Goal: Communication & Community: Participate in discussion

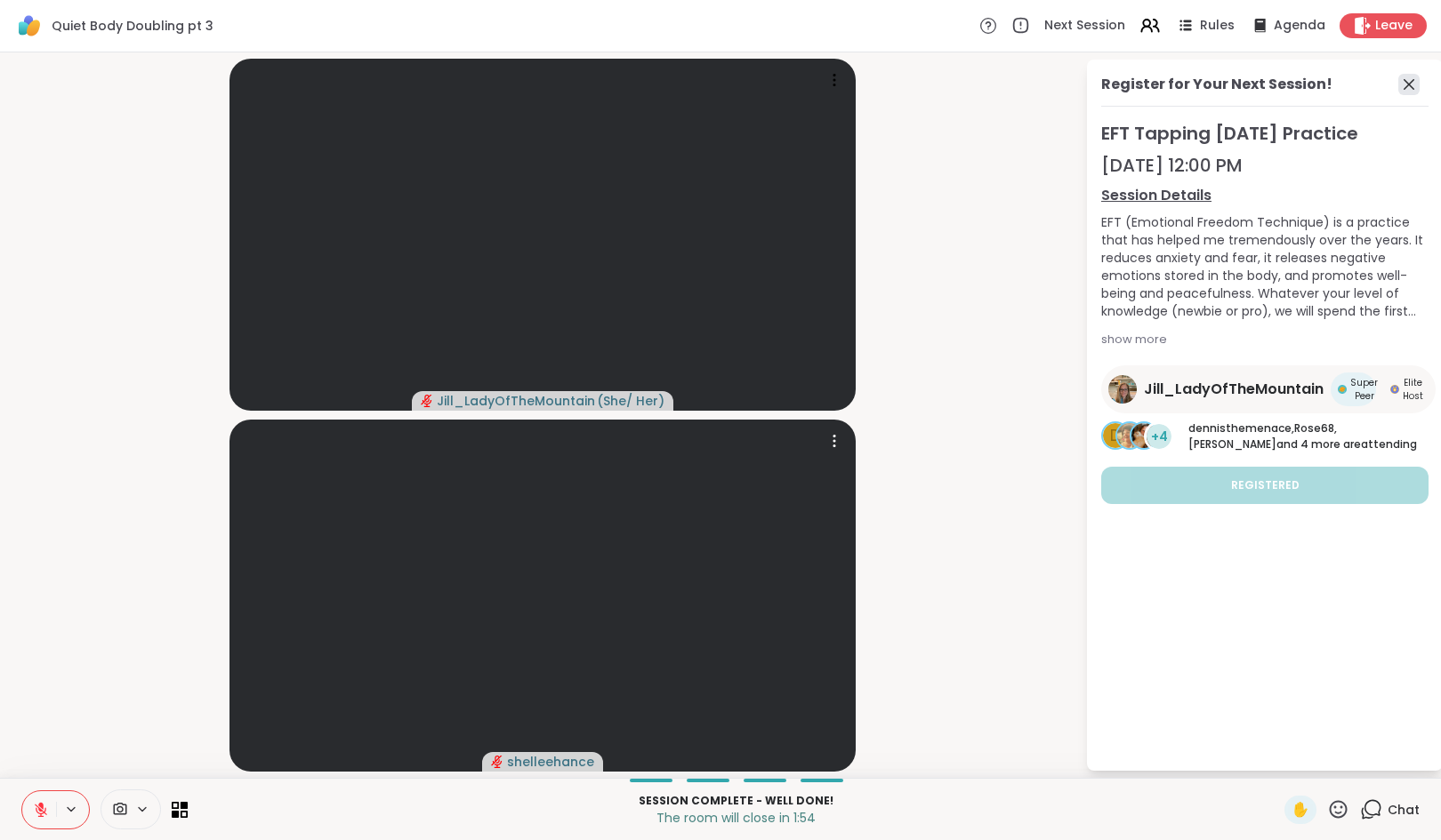
click at [1408, 82] on icon at bounding box center [1409, 85] width 11 height 11
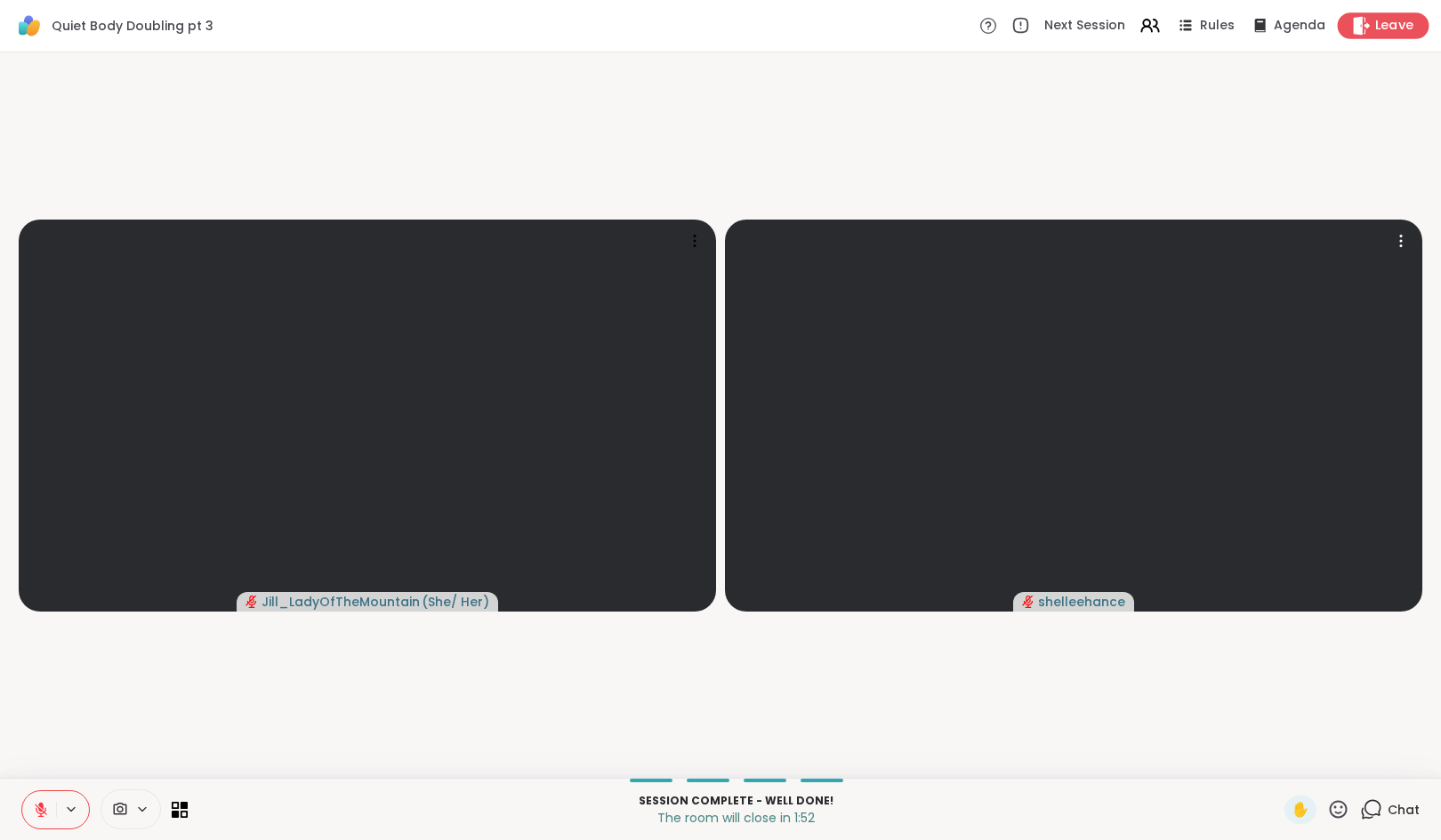
click at [1375, 30] on span "Leave" at bounding box center [1395, 26] width 39 height 18
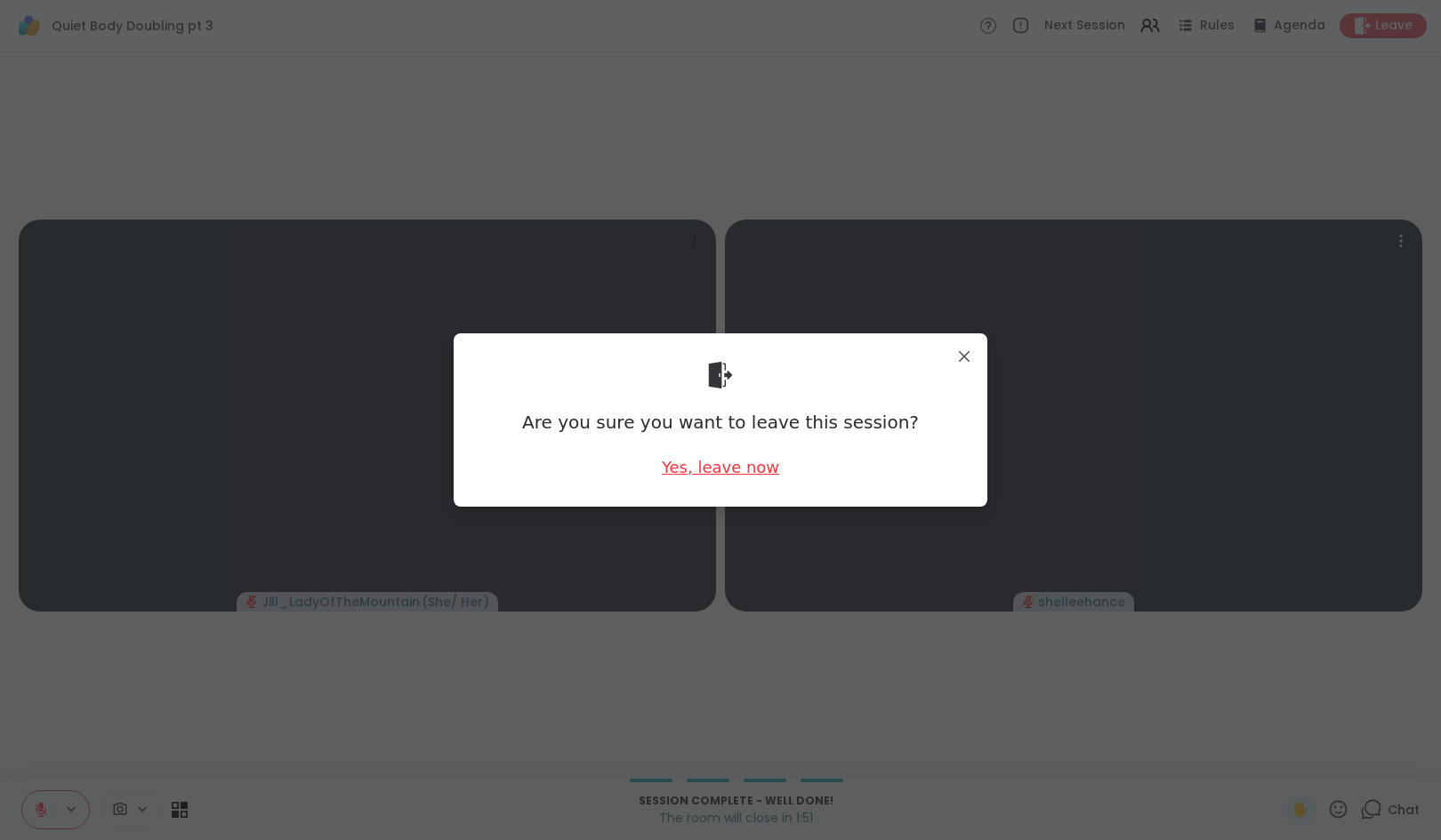
click at [714, 475] on div "Yes, leave now" at bounding box center [720, 468] width 117 height 22
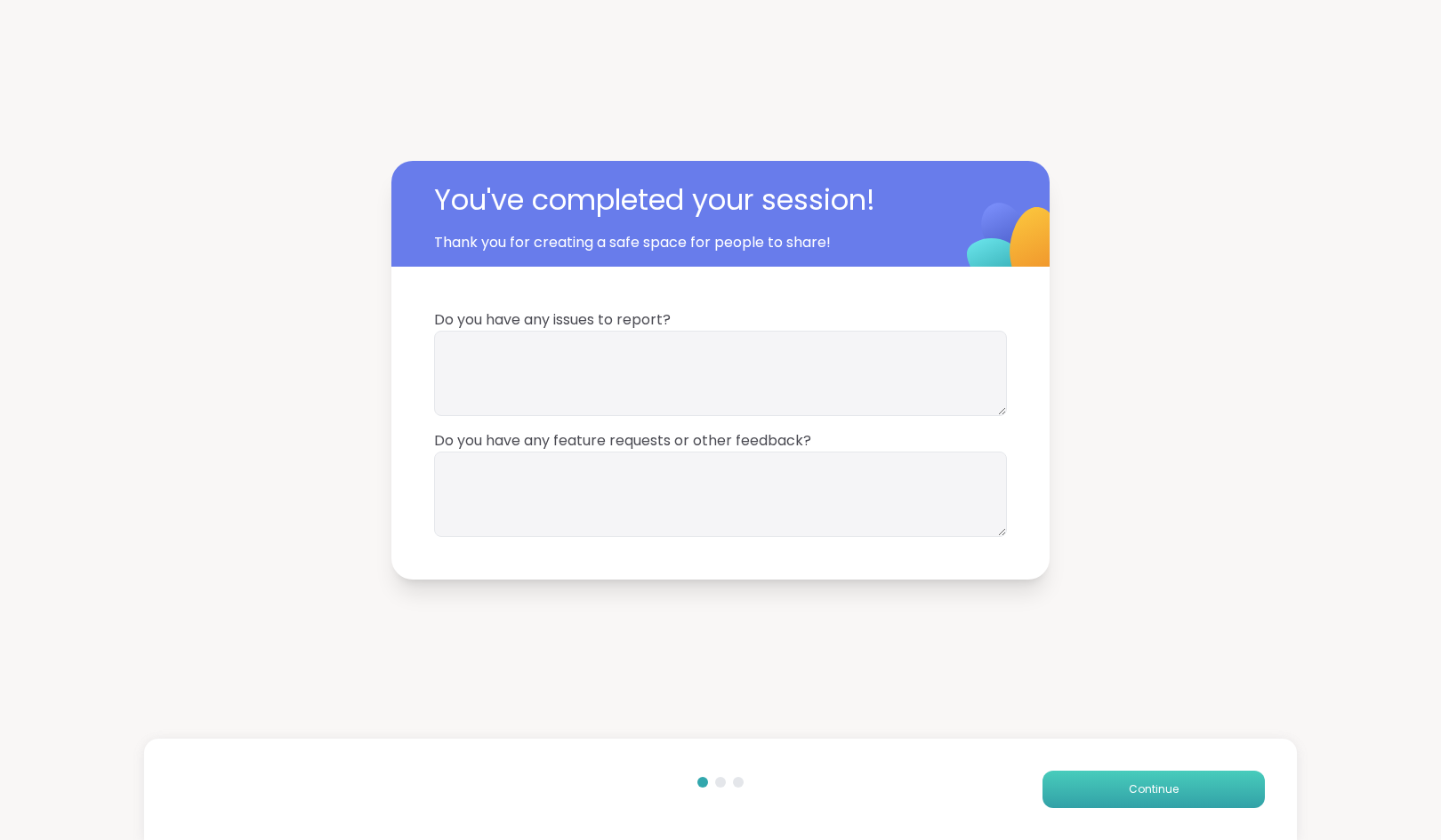
click at [1102, 797] on button "Continue" at bounding box center [1154, 789] width 223 height 37
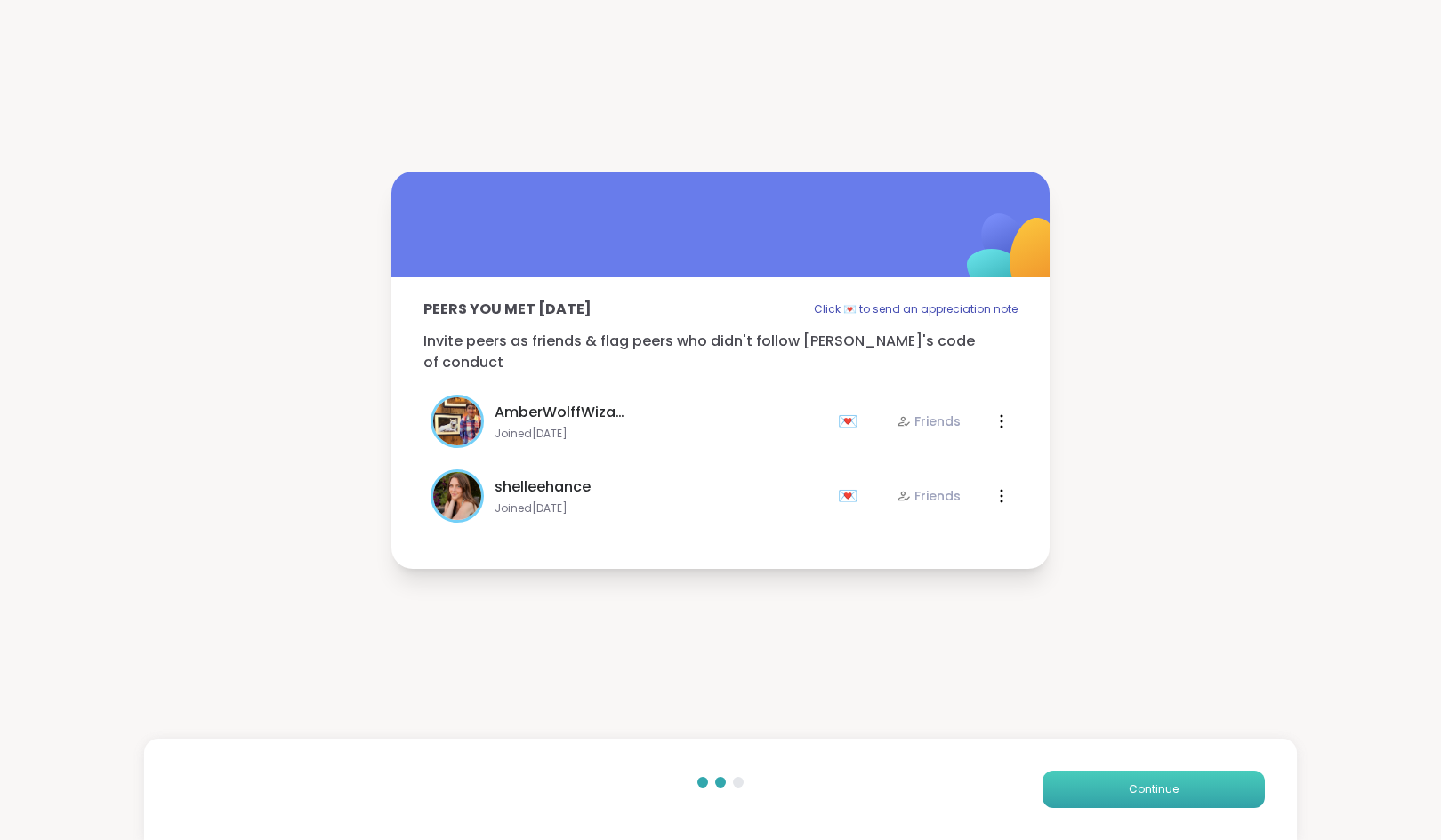
click at [1116, 789] on button "Continue" at bounding box center [1154, 789] width 223 height 37
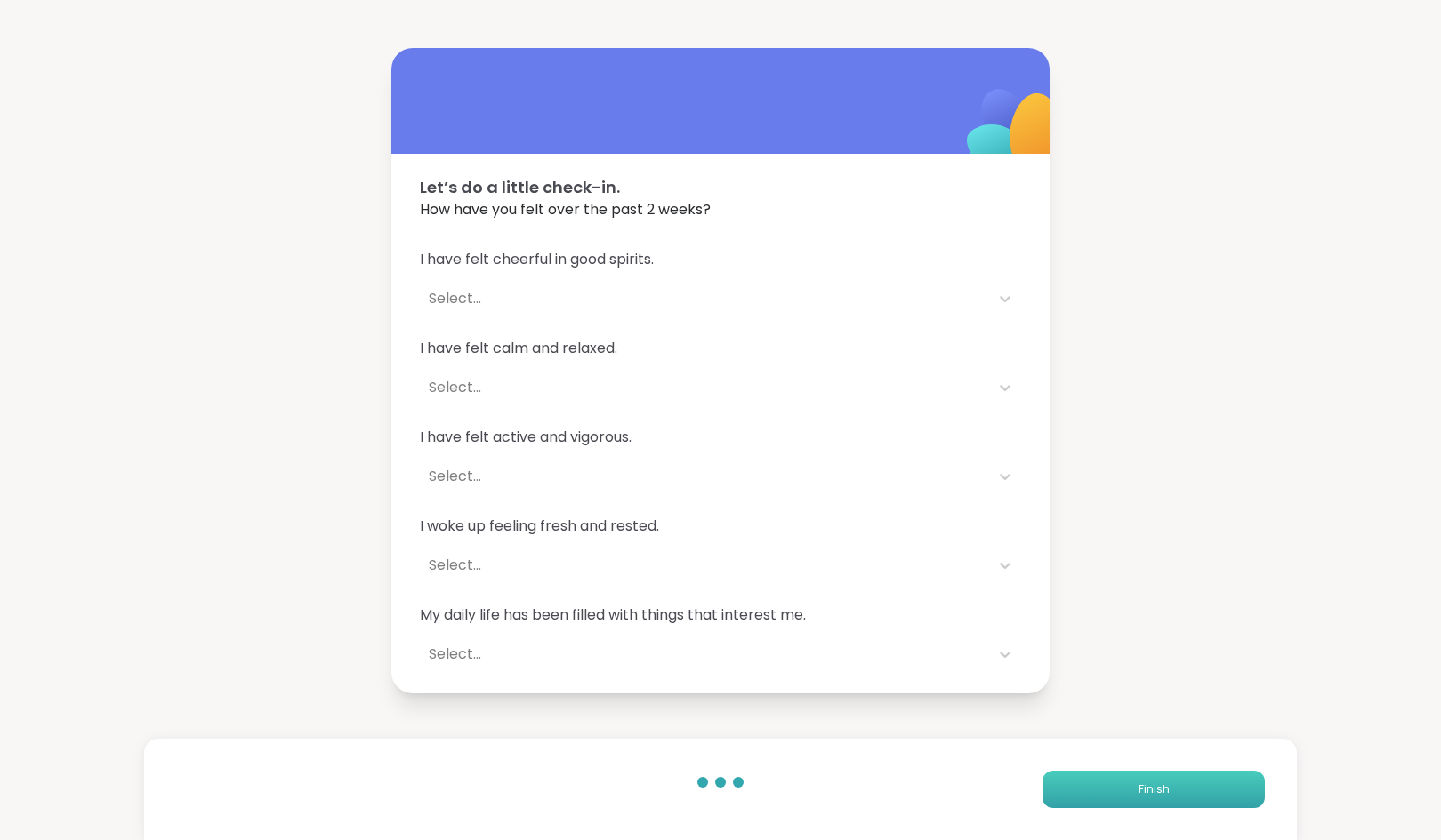
click at [1116, 789] on button "Finish" at bounding box center [1154, 789] width 223 height 37
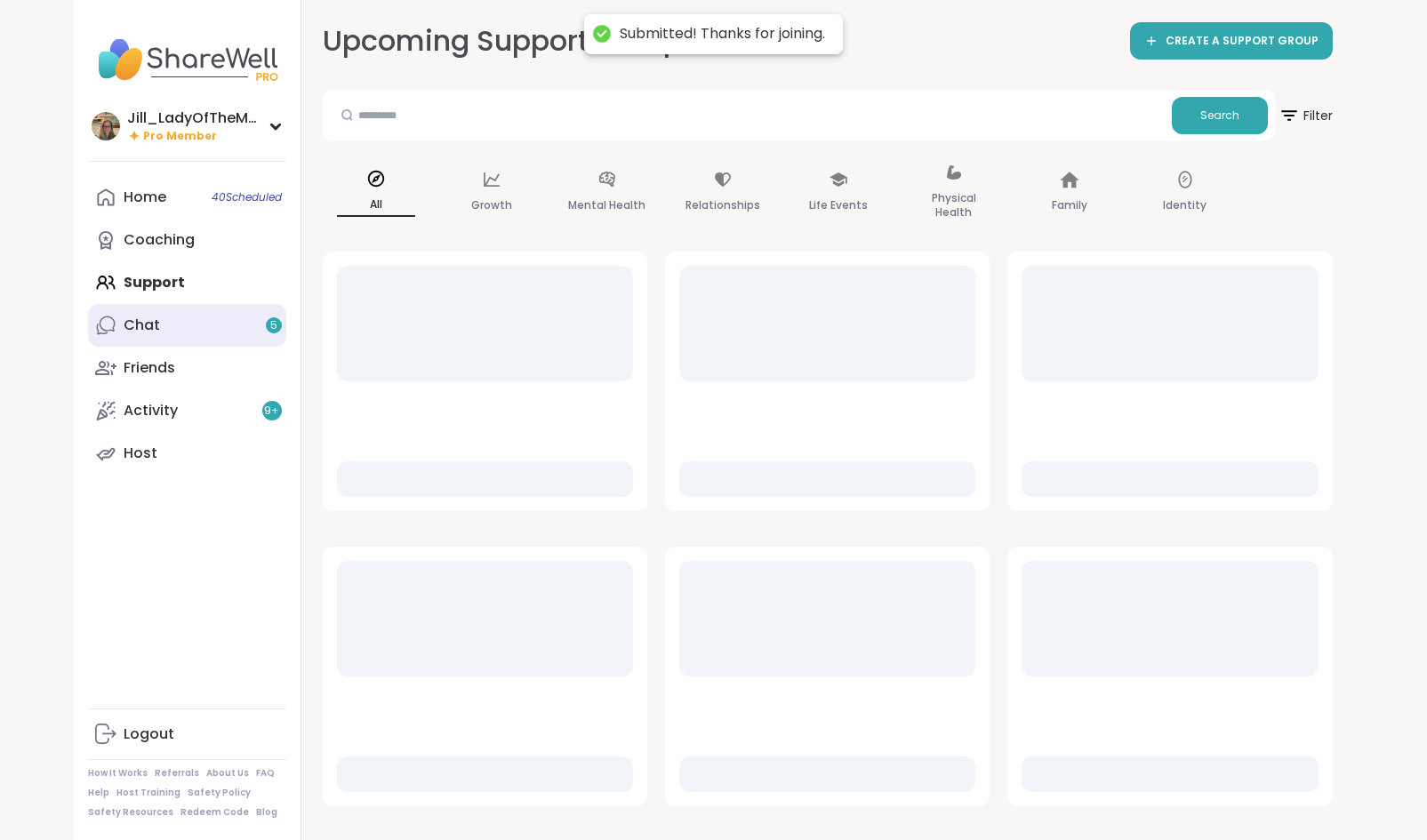
click at [259, 327] on link "Chat 5" at bounding box center [187, 325] width 199 height 43
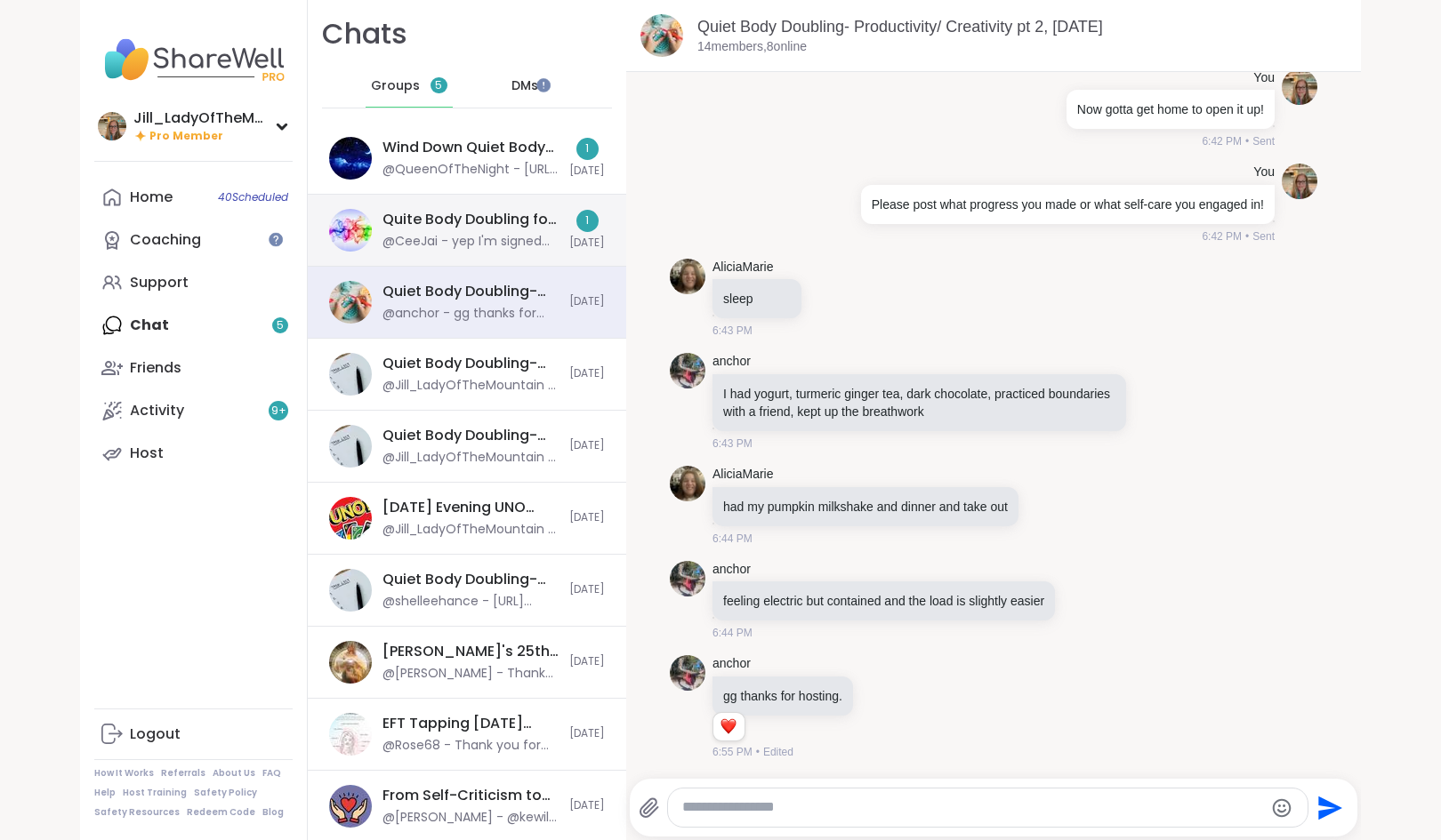
click at [385, 243] on div "@CeeJai - yep I'm signed up!!" at bounding box center [470, 241] width 177 height 18
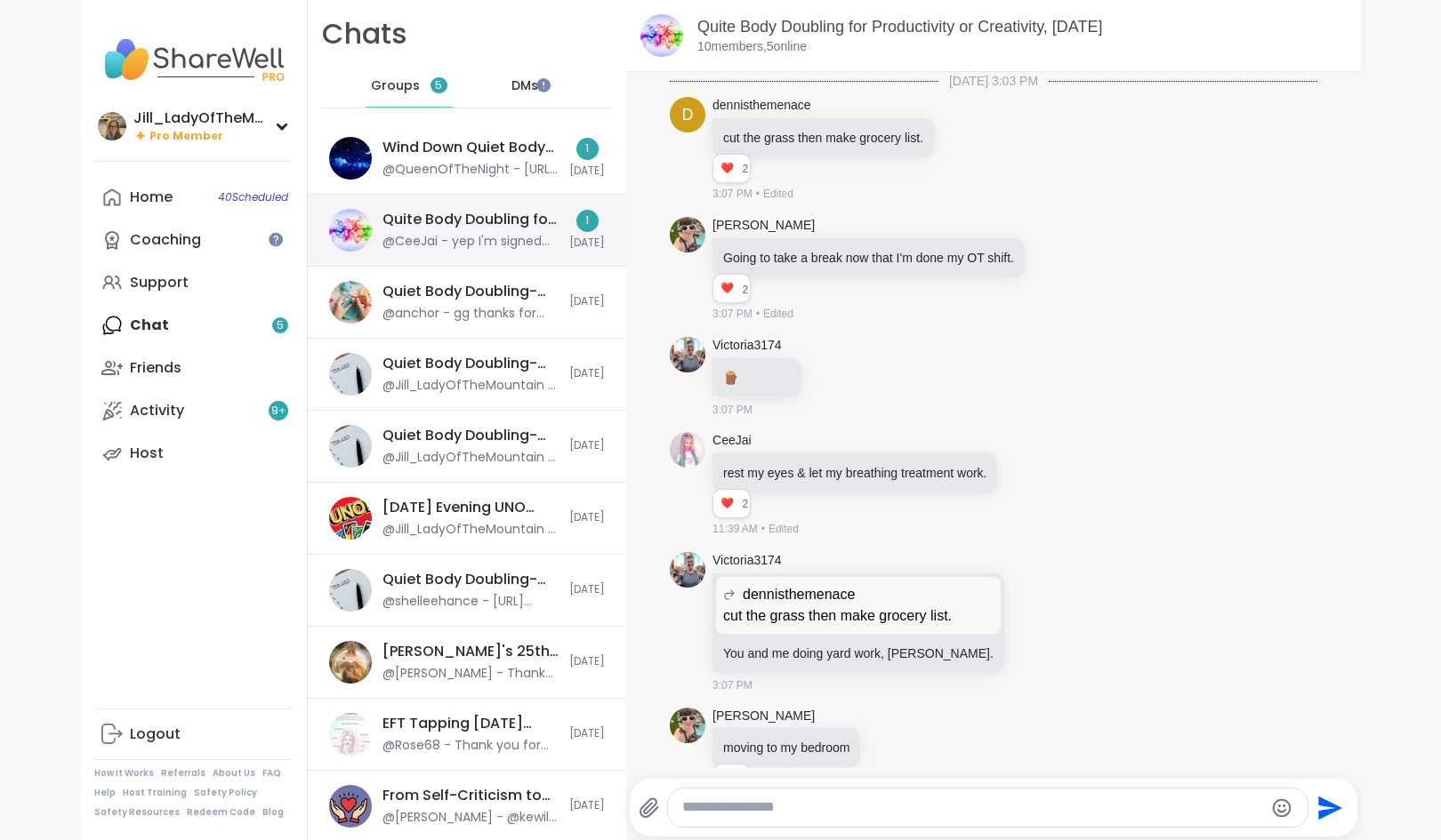
scroll to position [2100, 0]
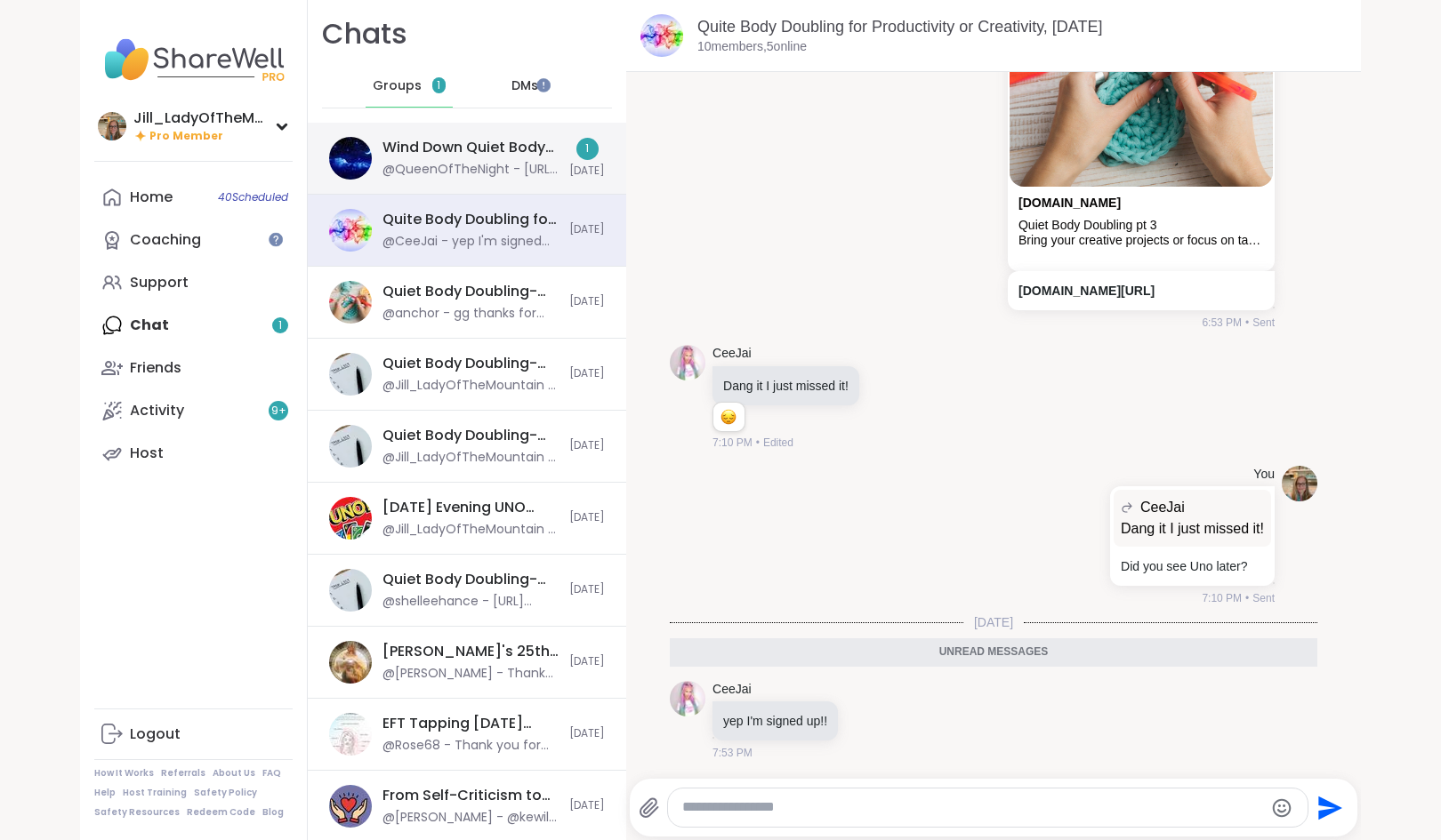
click at [452, 158] on div "Wind Down Quiet Body Doubling - Saturday, Sep 13 @QueenOfTheNight - https://sha…" at bounding box center [470, 158] width 177 height 41
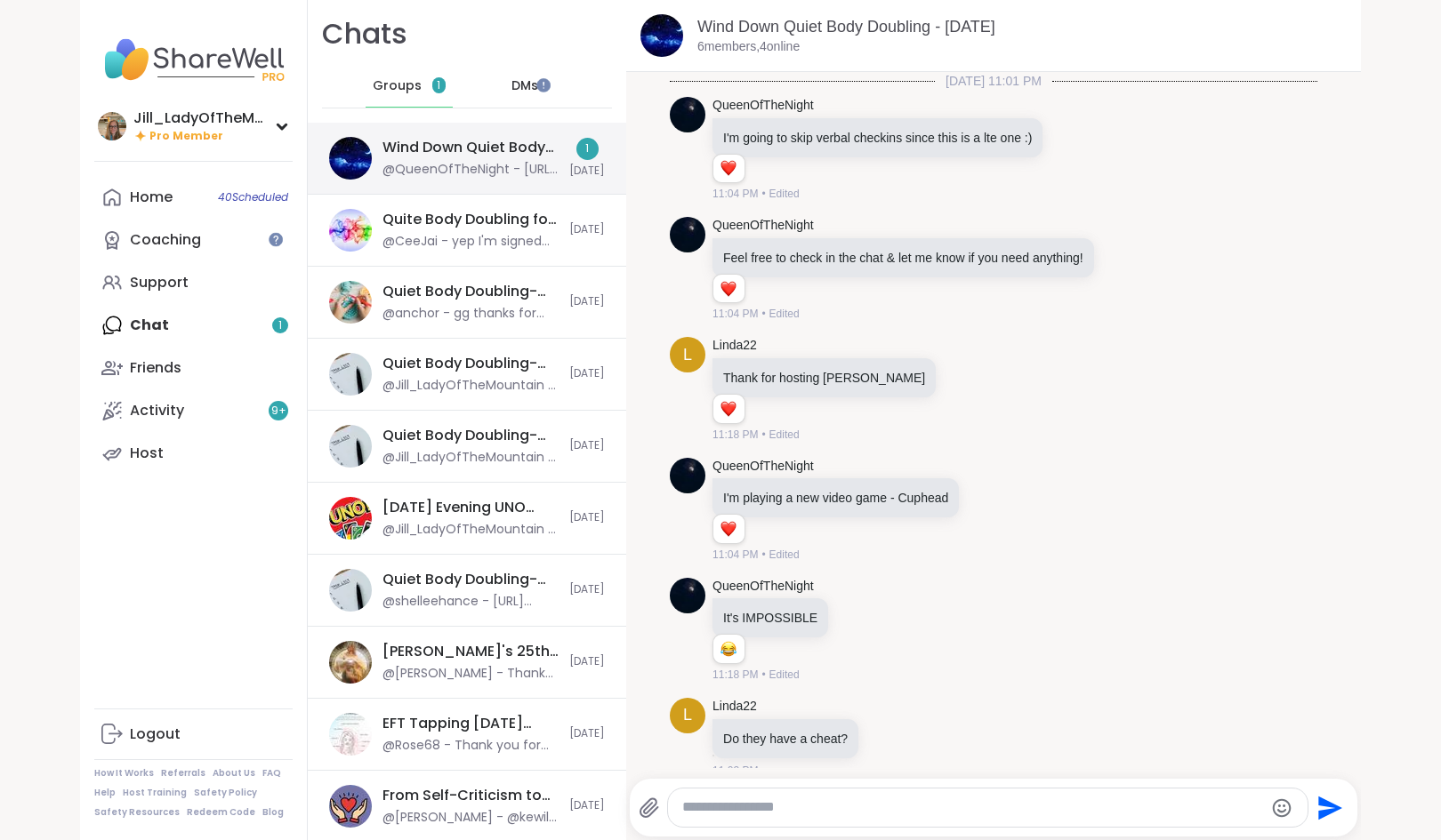
scroll to position [2794, 0]
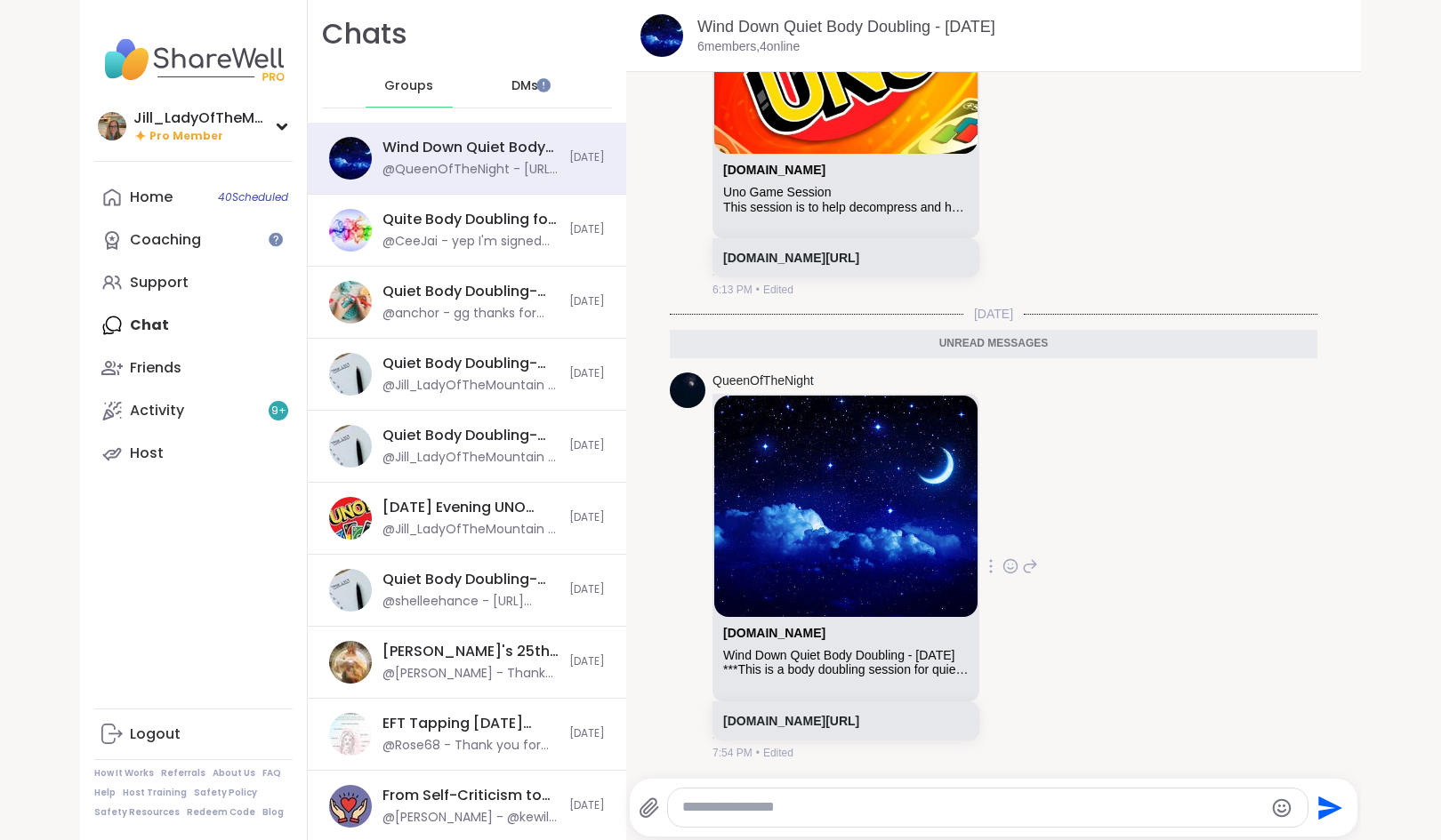
click at [813, 648] on div "Wind Down Quiet Body Doubling - Sunday" at bounding box center [846, 655] width 246 height 15
click at [810, 714] on link "sharewellnow.com/session/69ac7b5f-7289-4a24-aa70-cf8b3fb98487" at bounding box center [790, 721] width 136 height 14
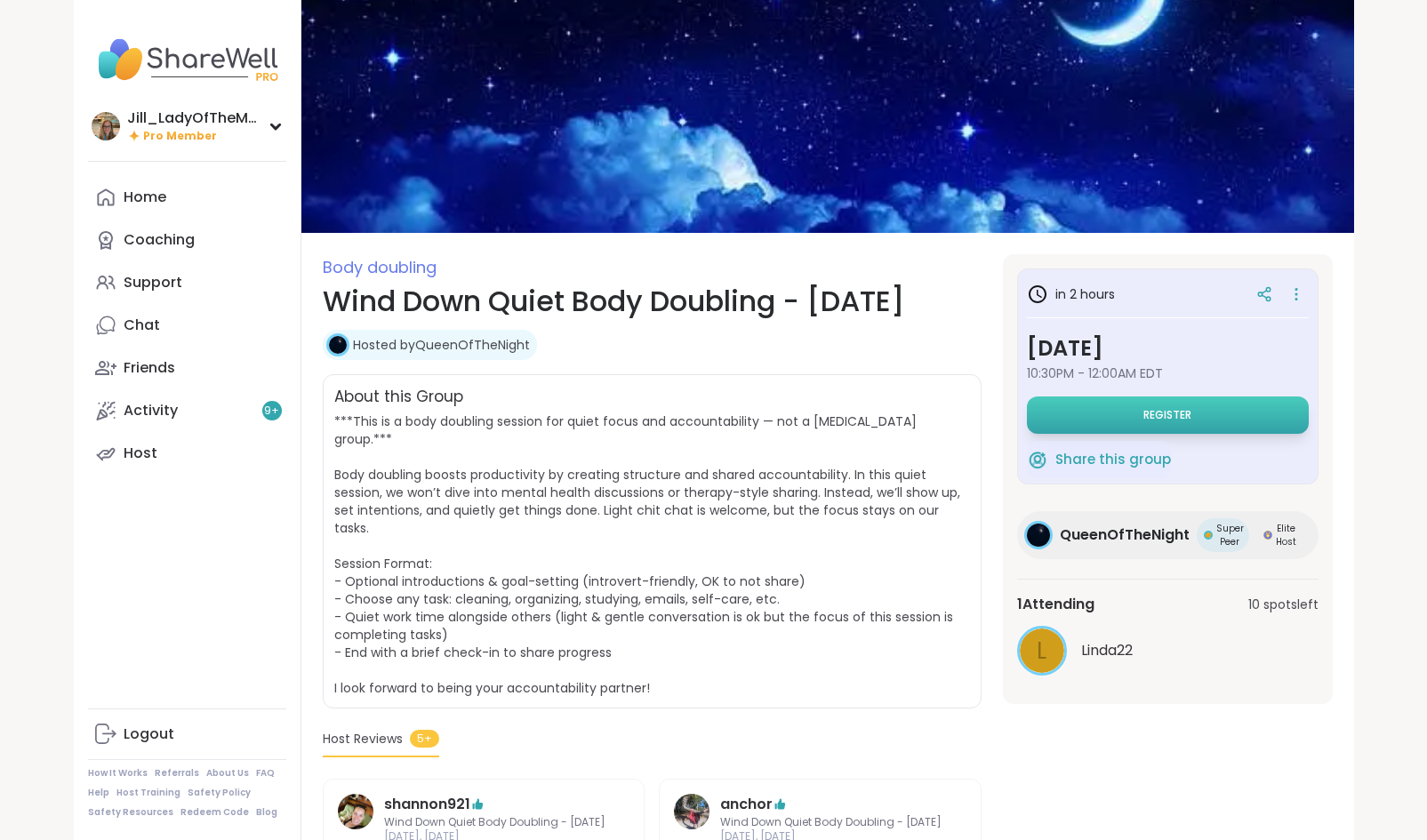
click at [1132, 411] on button "Register" at bounding box center [1167, 415] width 282 height 37
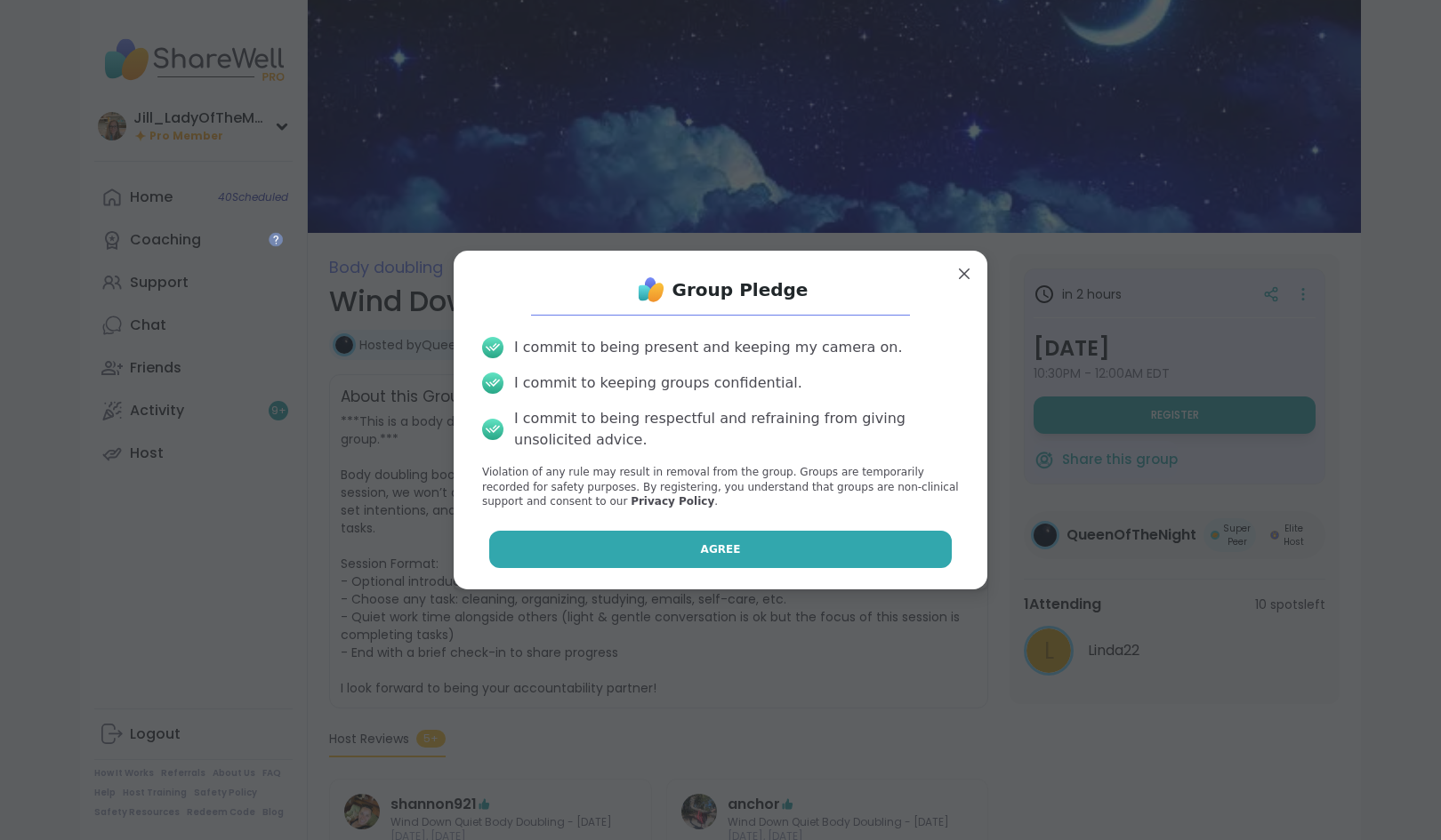
click at [659, 544] on button "Agree" at bounding box center [720, 549] width 463 height 37
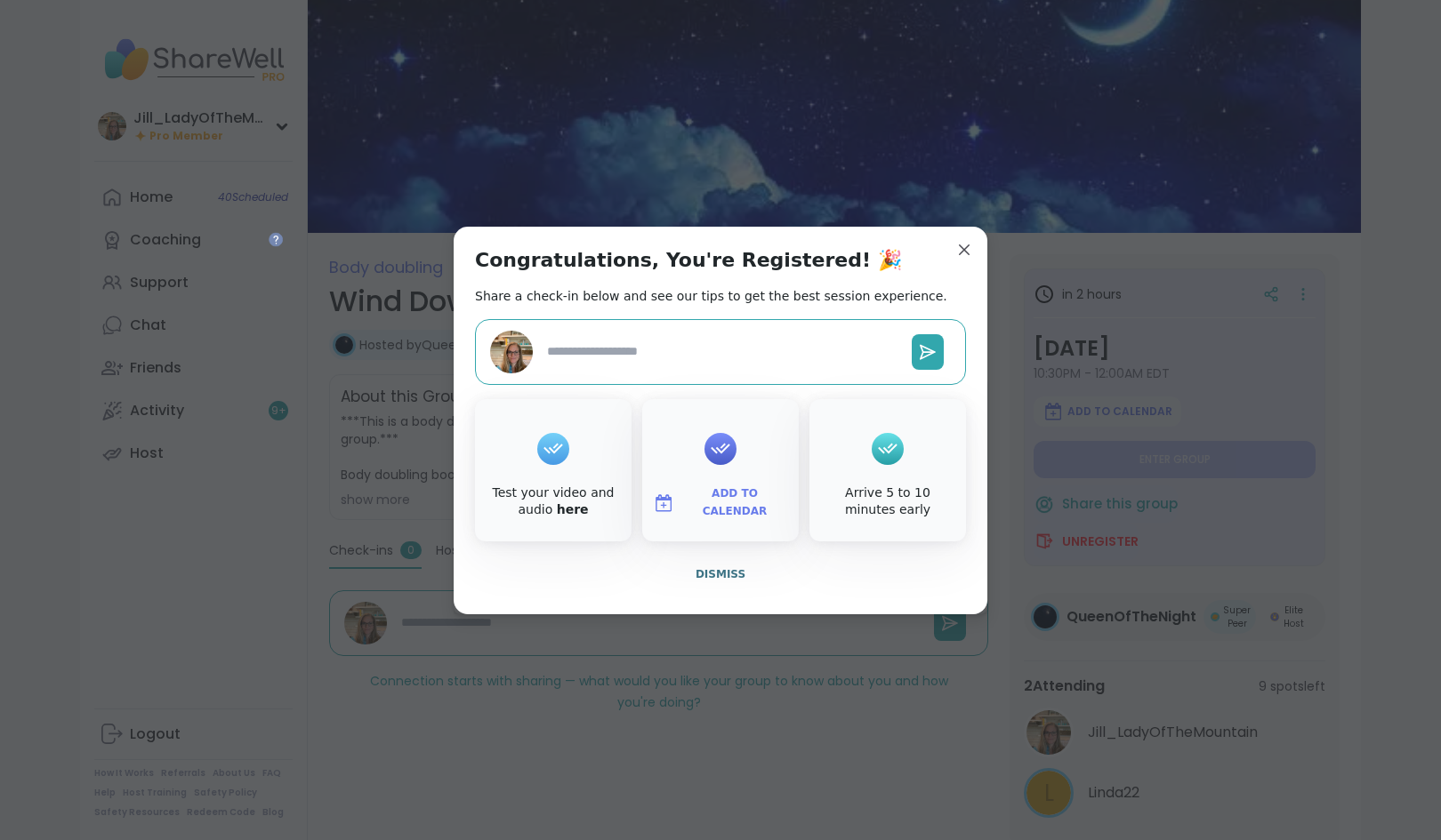
click at [745, 504] on span "Add to Calendar" at bounding box center [734, 503] width 106 height 35
click at [706, 341] on button "Google Calendar" at bounding box center [720, 341] width 135 height 39
type textarea "*"
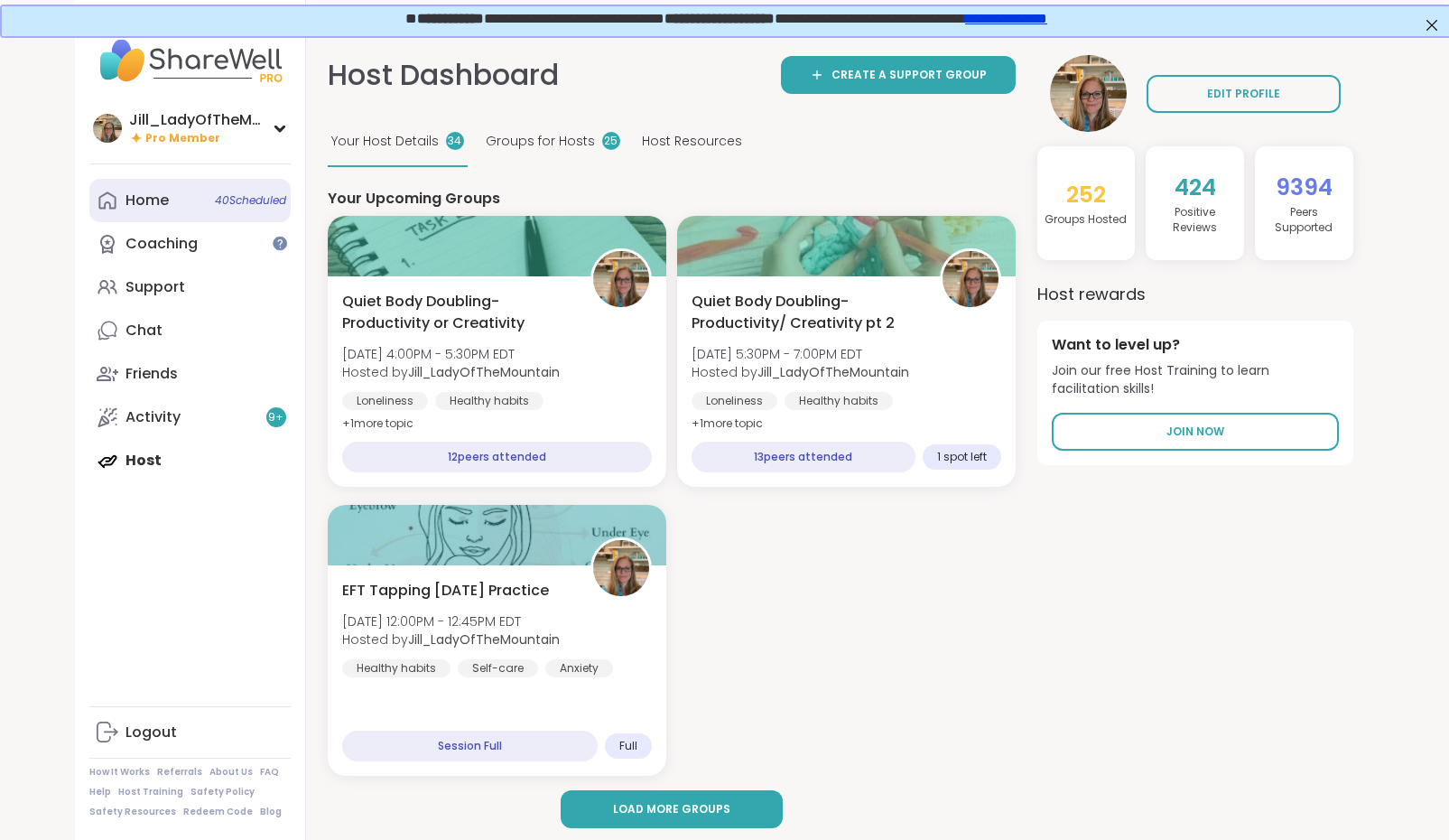
click at [215, 205] on span "40 Scheduled" at bounding box center [251, 200] width 71 height 14
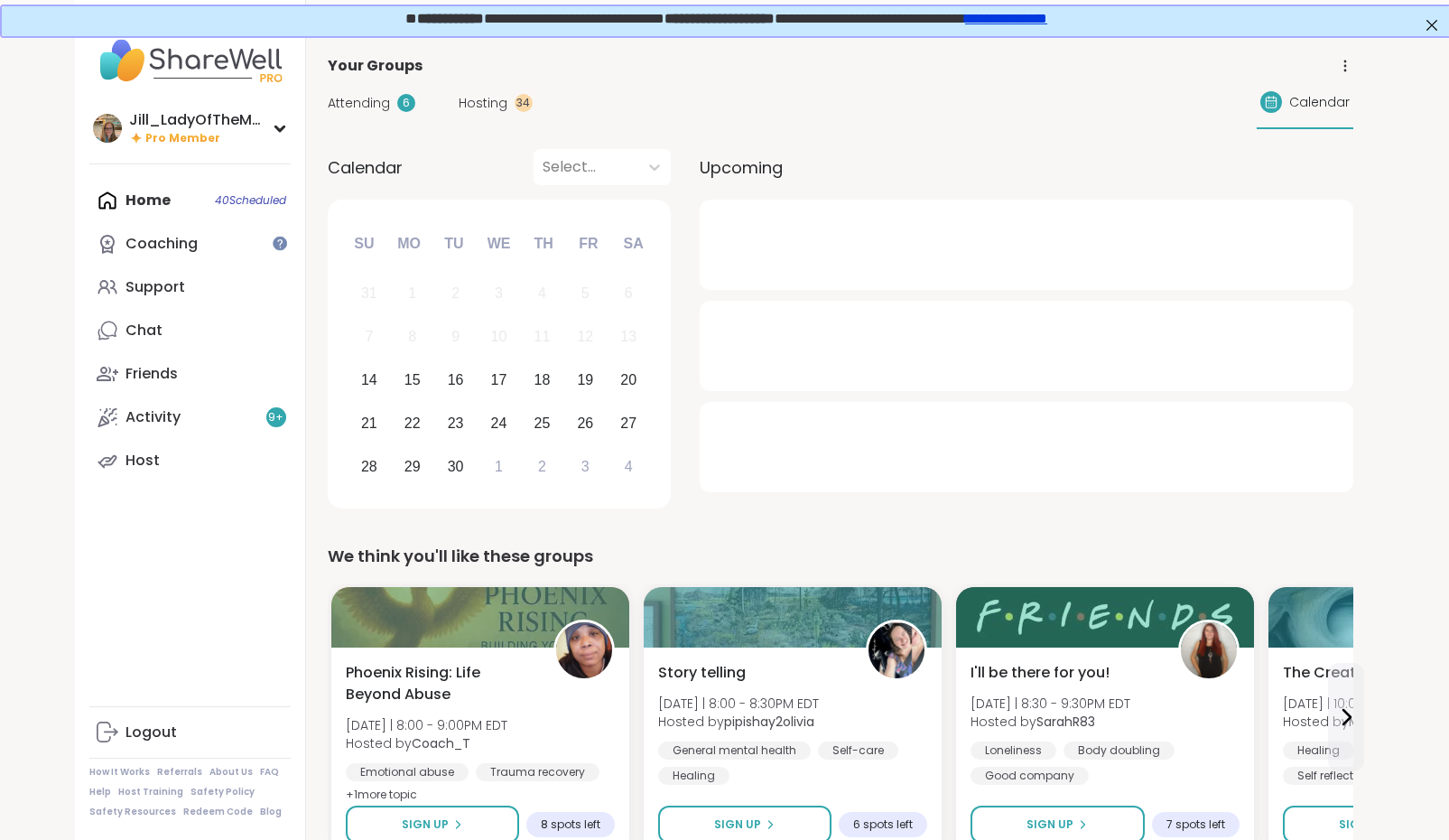
click at [372, 98] on span "Attending" at bounding box center [358, 103] width 62 height 19
click at [379, 99] on span "Attending" at bounding box center [358, 103] width 62 height 19
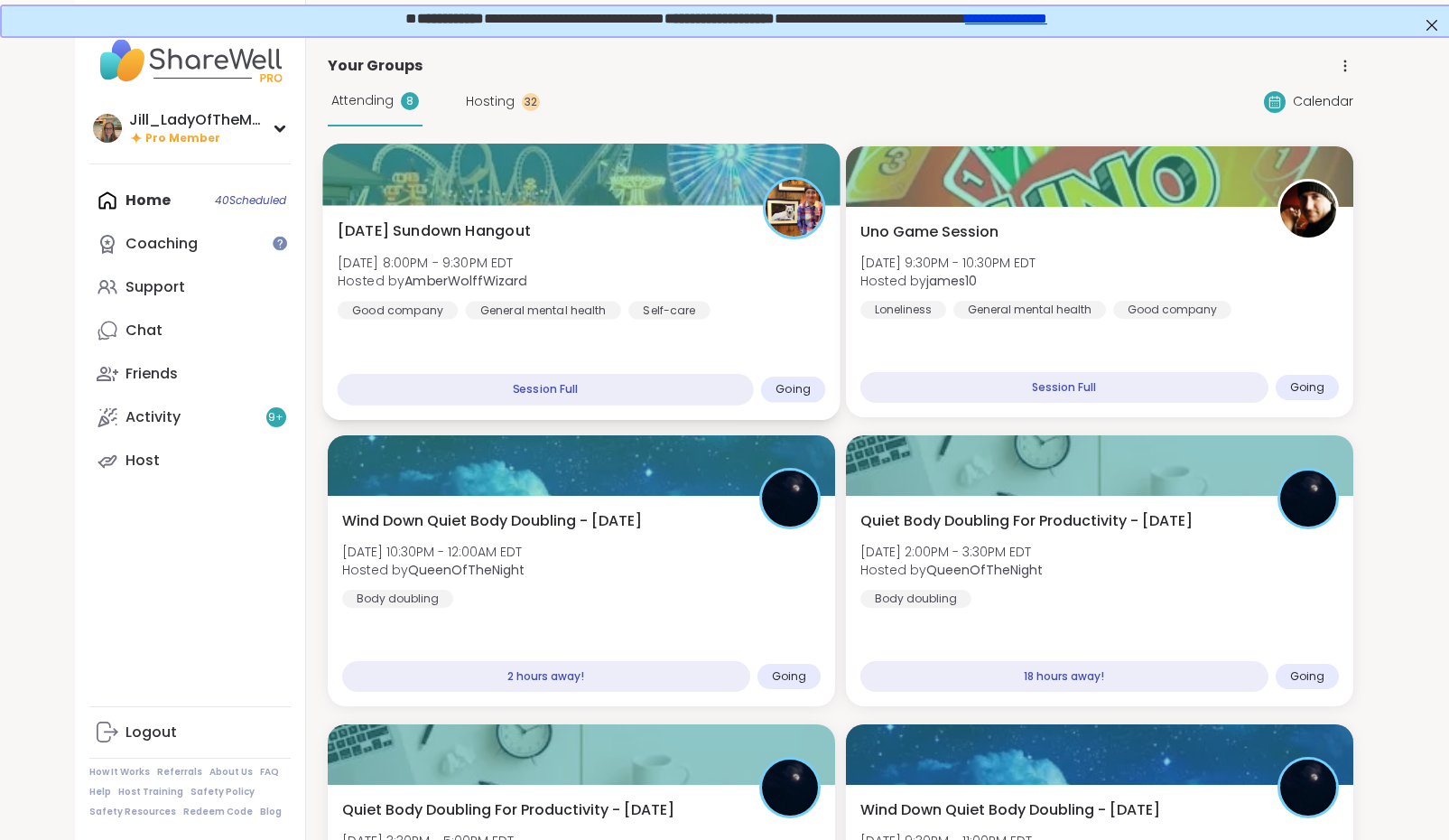
click at [663, 279] on div "[DATE] Sundown Hangout [DATE] 8:00PM - 9:30PM EDT Hosted by AmberWolffWizard Go…" at bounding box center [581, 270] width 489 height 99
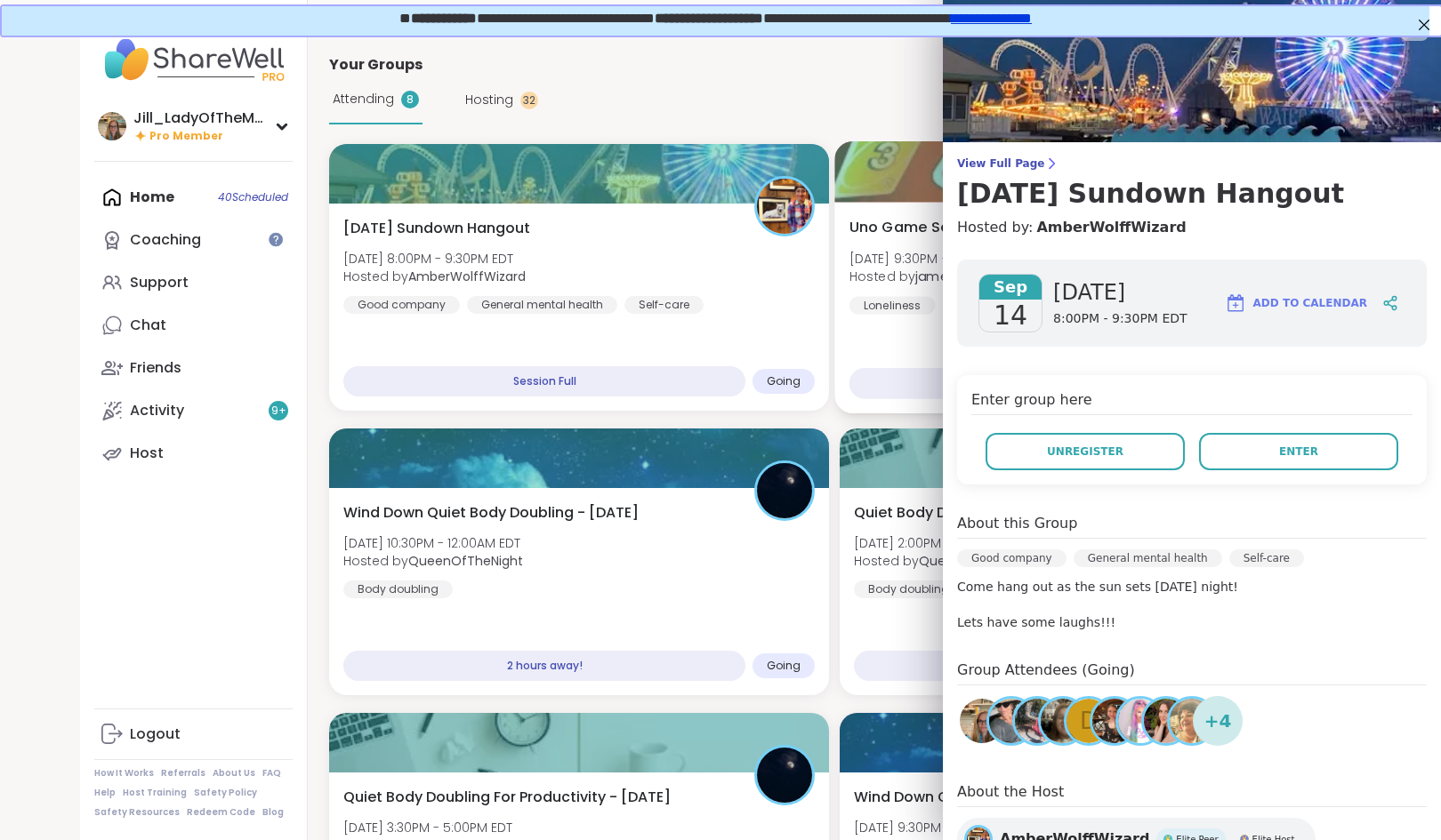
click at [869, 333] on div "Uno Game Session [DATE] 9:30PM - 10:30PM EDT Hosted by james10 Loneliness Gener…" at bounding box center [1089, 307] width 509 height 212
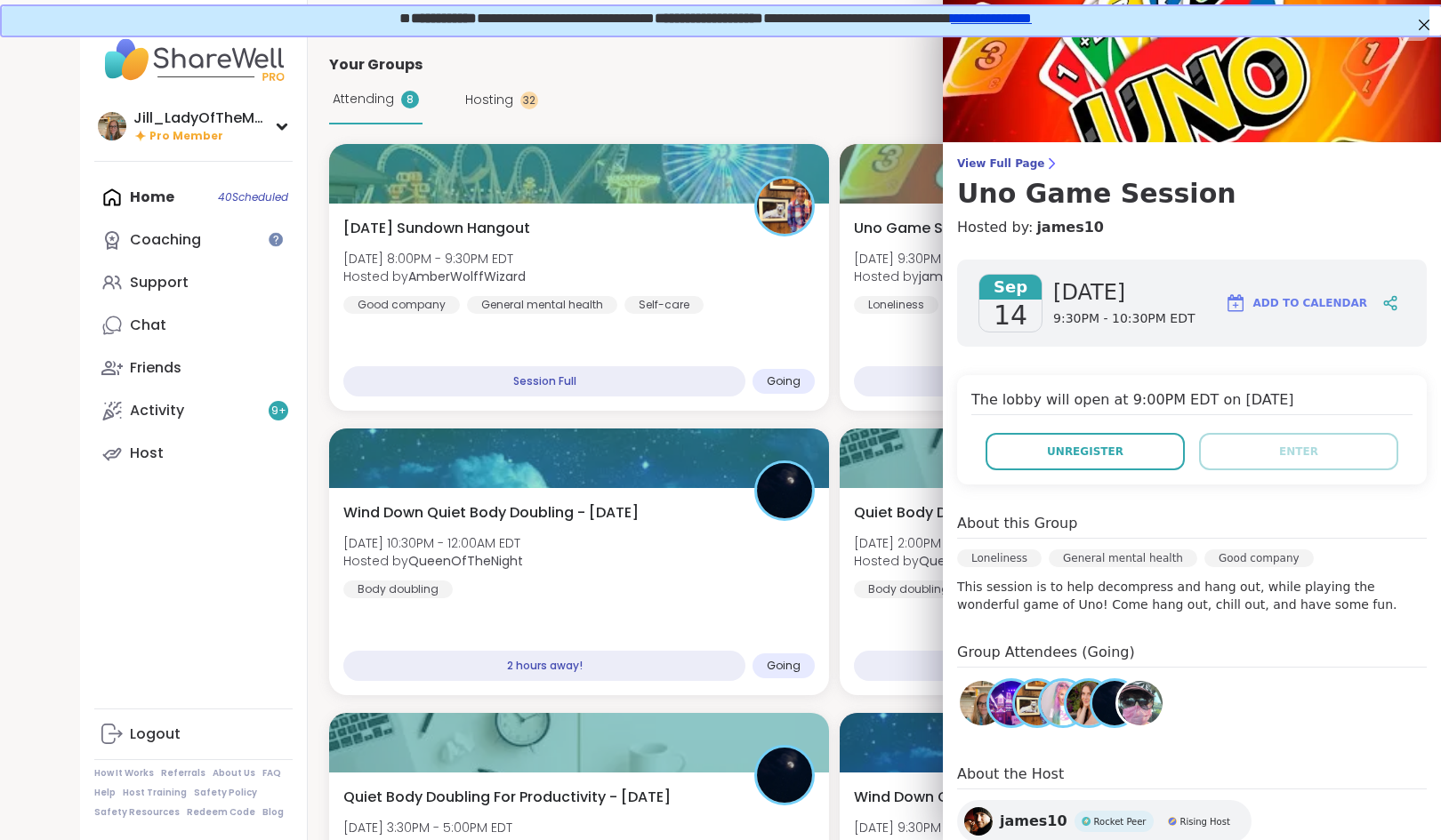
click at [1131, 709] on img at bounding box center [1141, 703] width 44 height 44
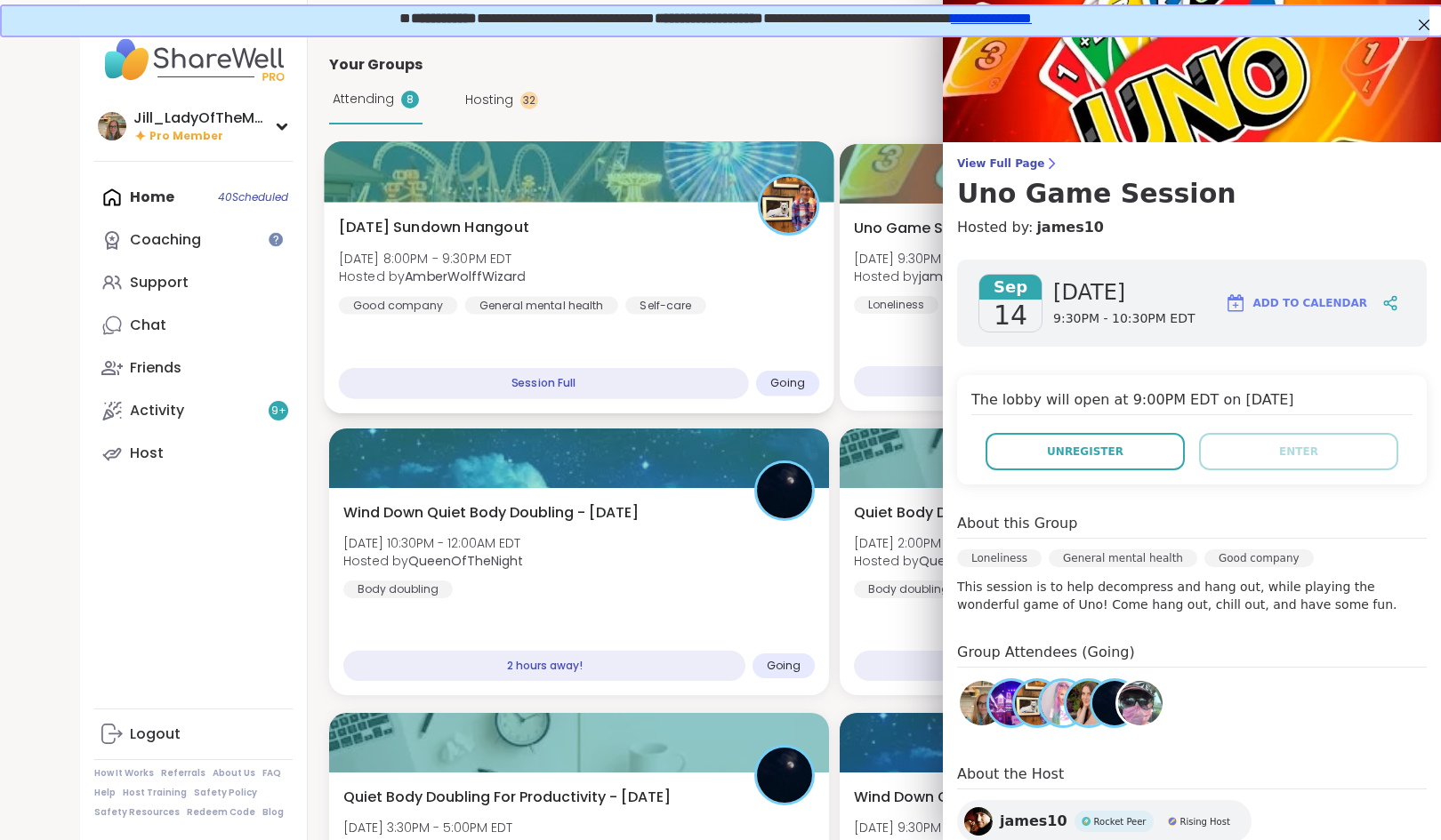
click at [569, 267] on div "[DATE] Sundown Hangout [DATE] 8:00PM - 9:30PM EDT Hosted by AmberWolffWizard Go…" at bounding box center [580, 266] width 482 height 98
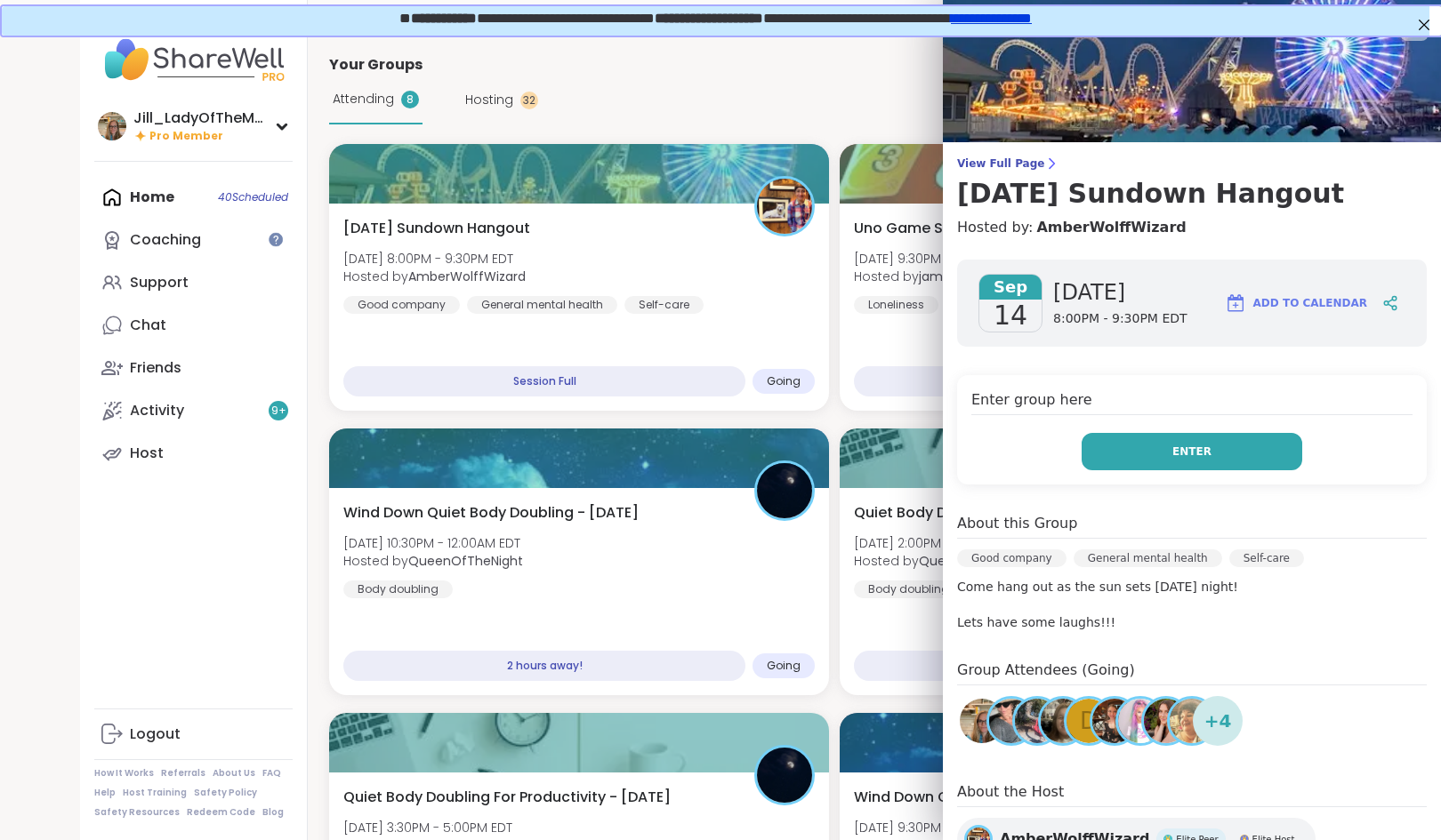
click at [1172, 452] on span "Enter" at bounding box center [1191, 451] width 39 height 16
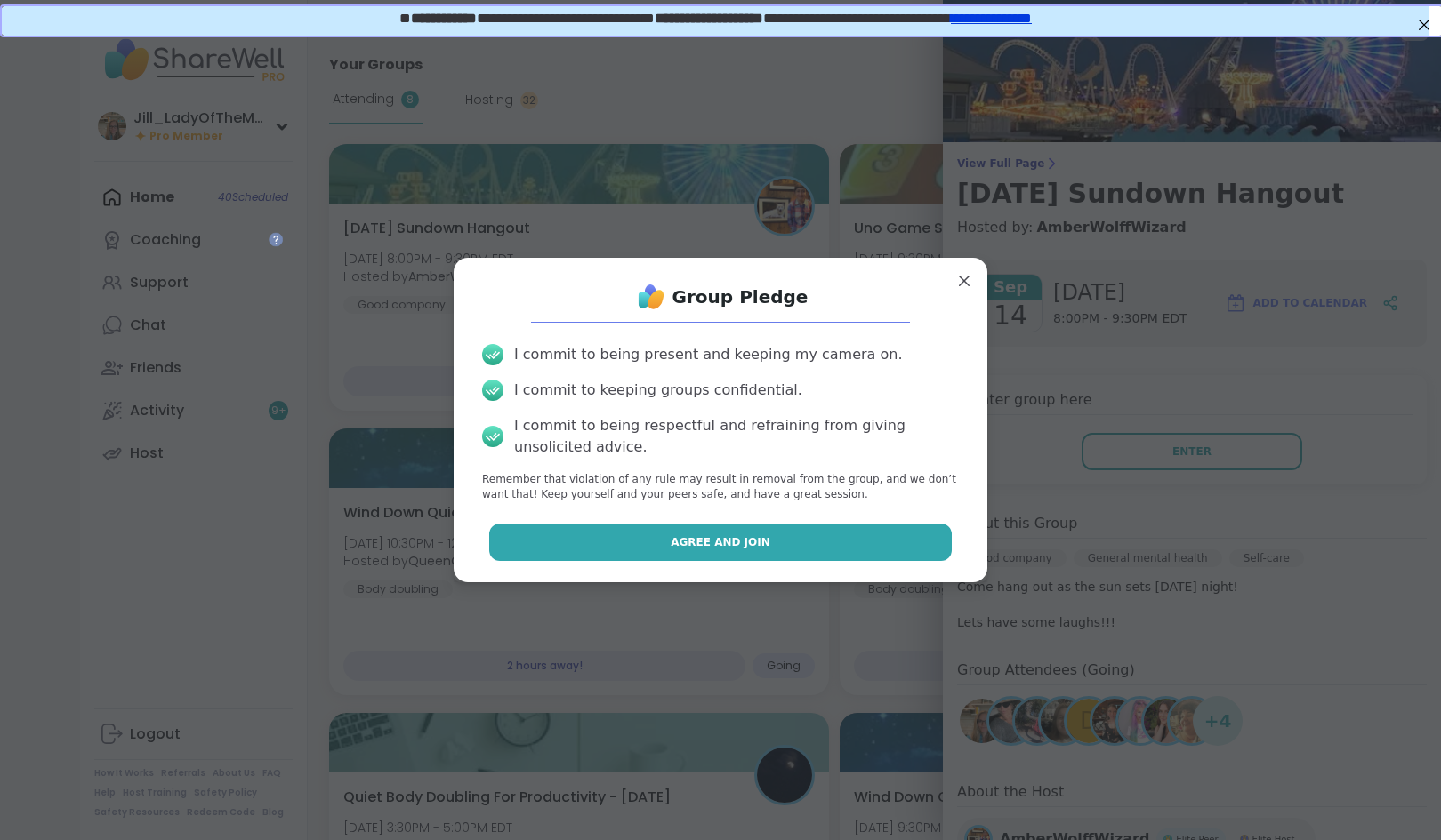
click at [760, 540] on button "Agree and Join" at bounding box center [720, 542] width 463 height 37
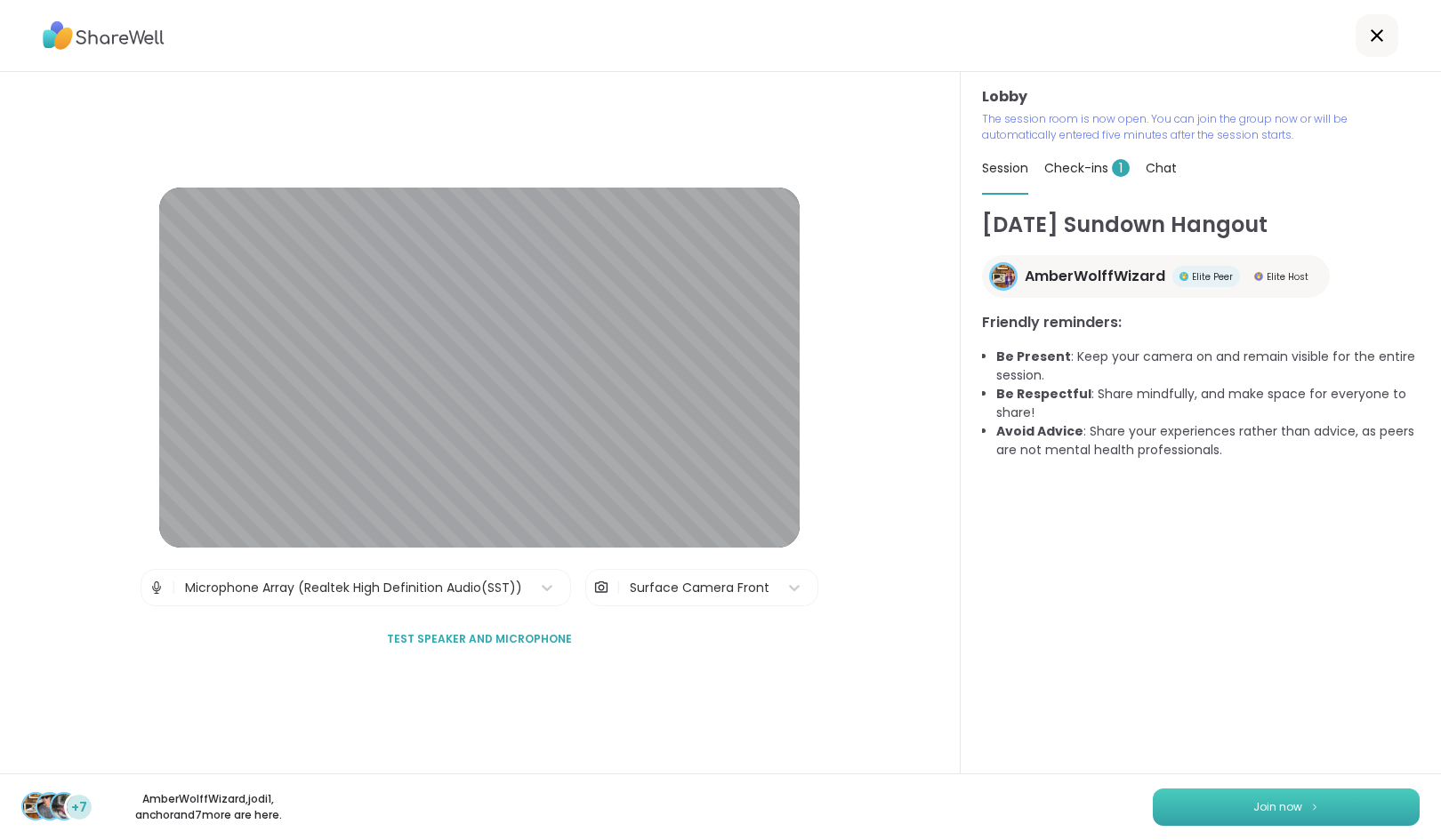
click at [1215, 795] on button "Join now" at bounding box center [1286, 808] width 267 height 37
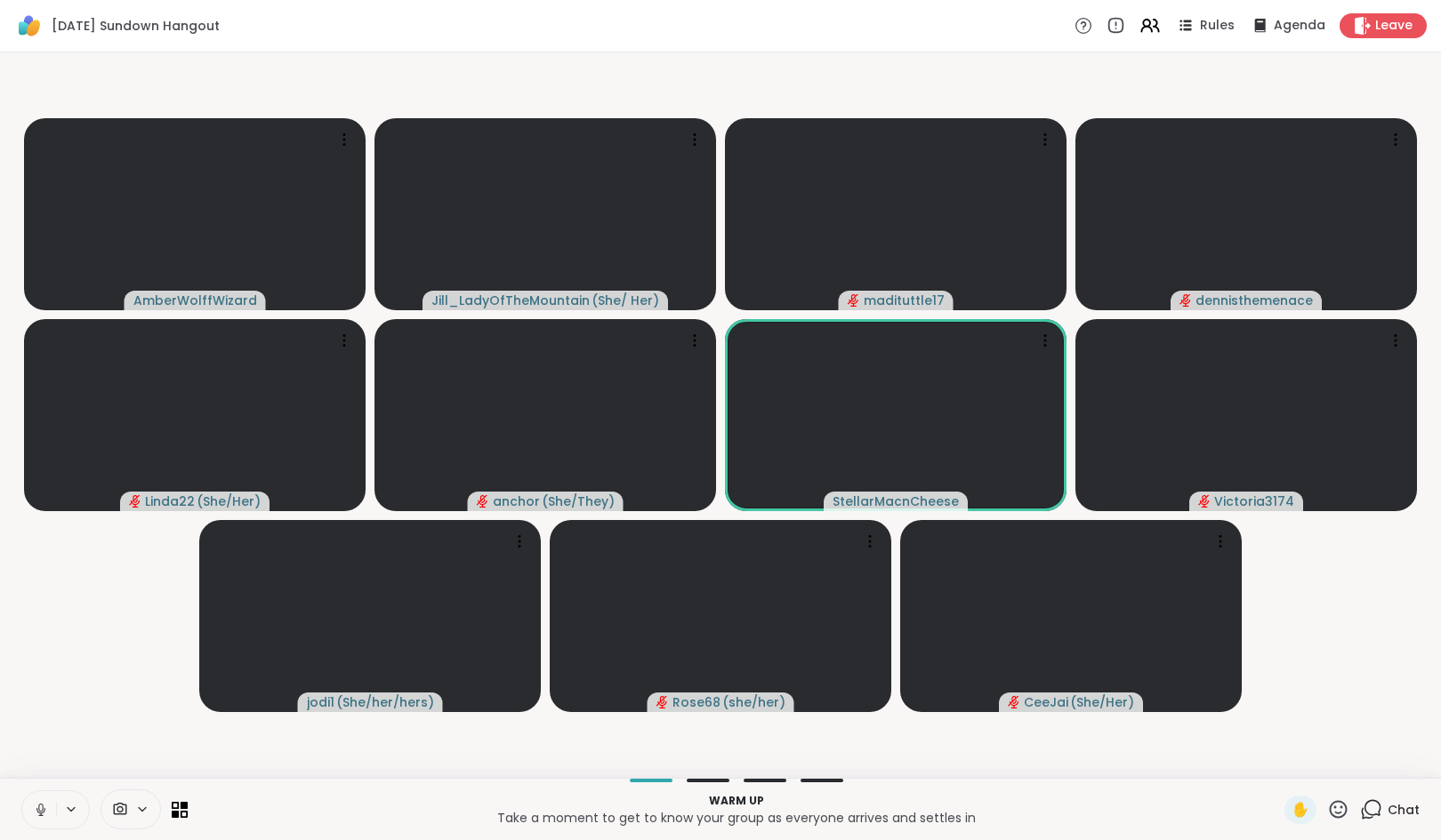
click at [1360, 805] on icon at bounding box center [1371, 810] width 22 height 22
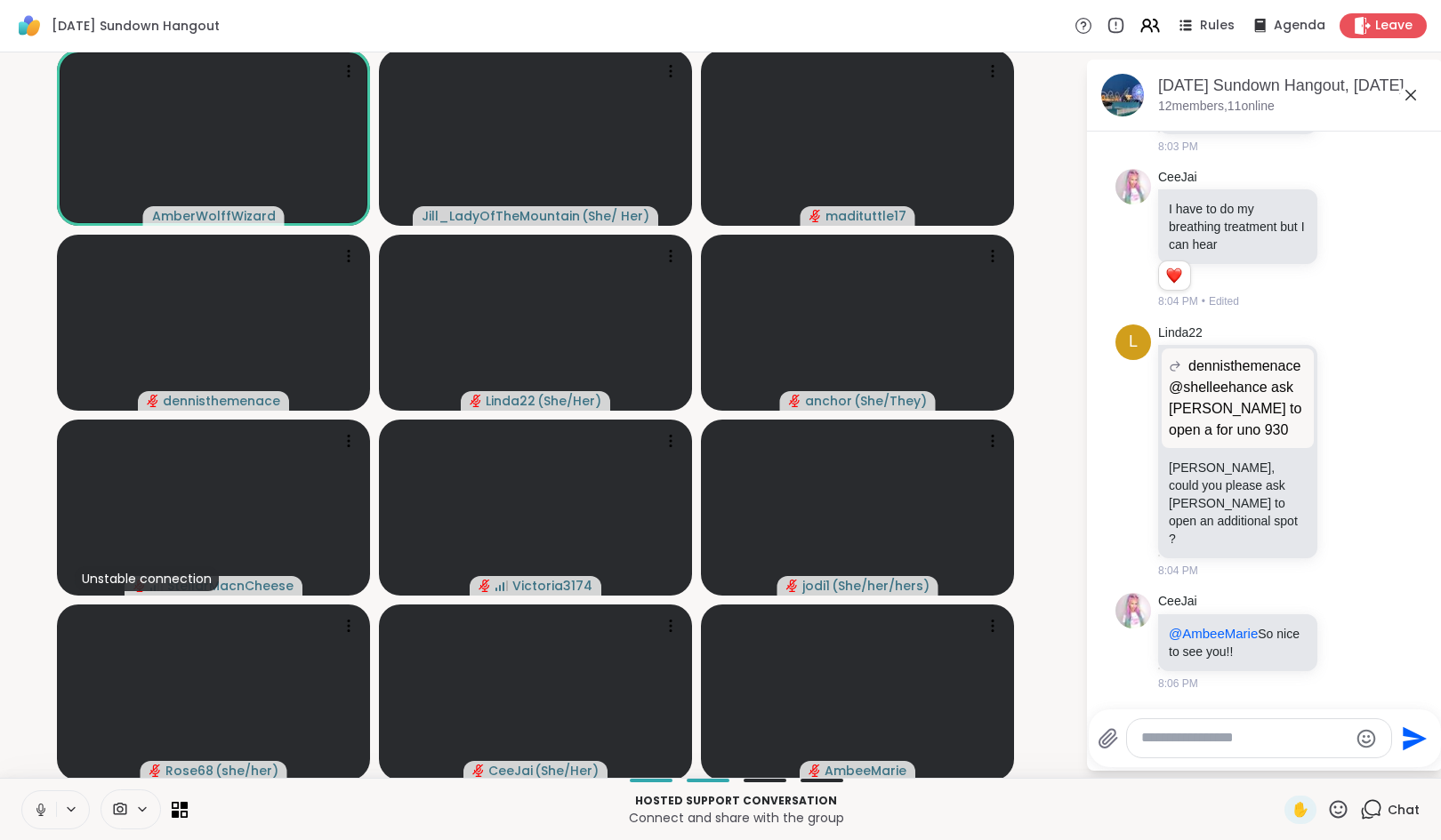
scroll to position [1437, 0]
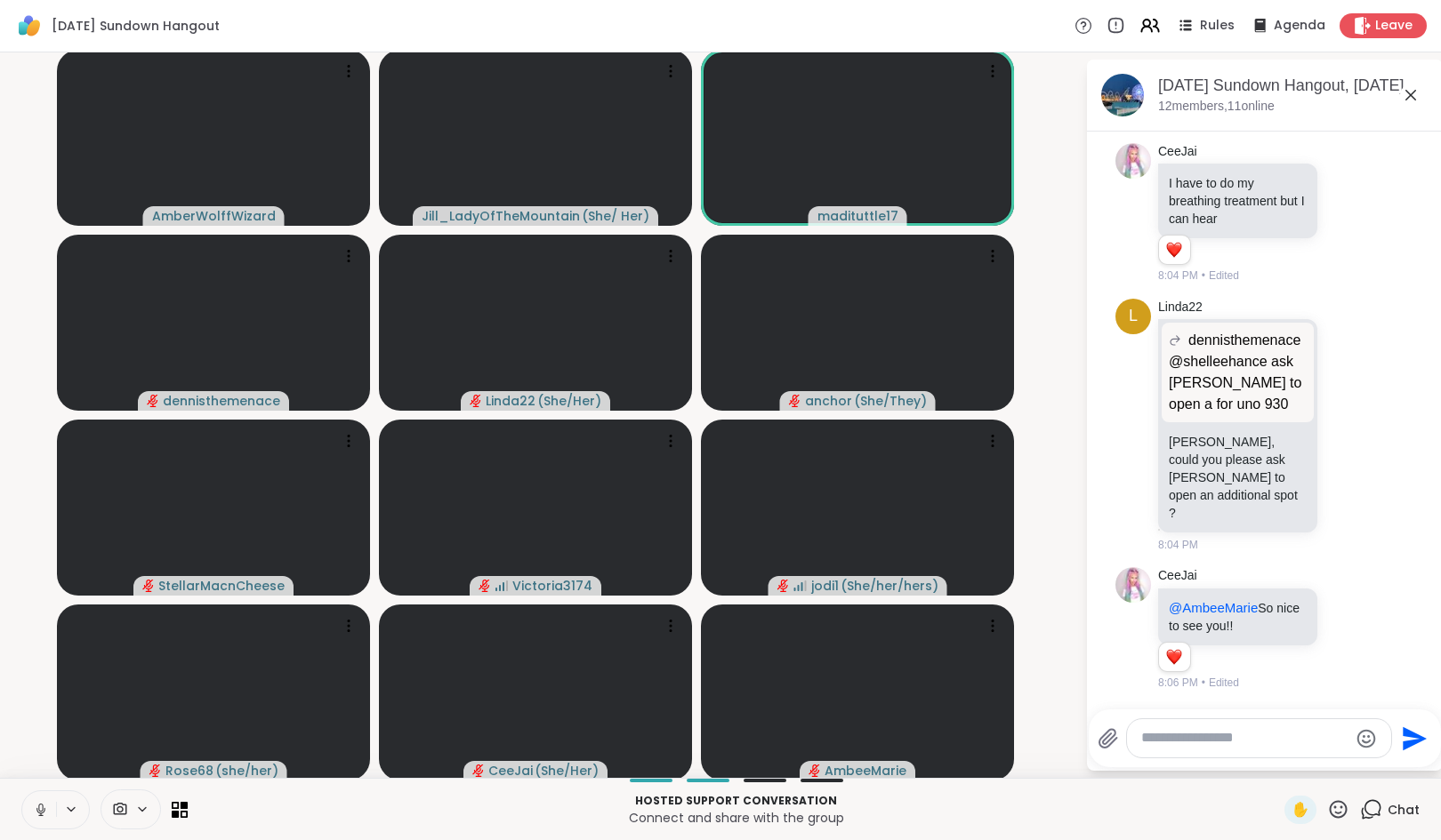
click at [33, 802] on icon at bounding box center [41, 810] width 16 height 16
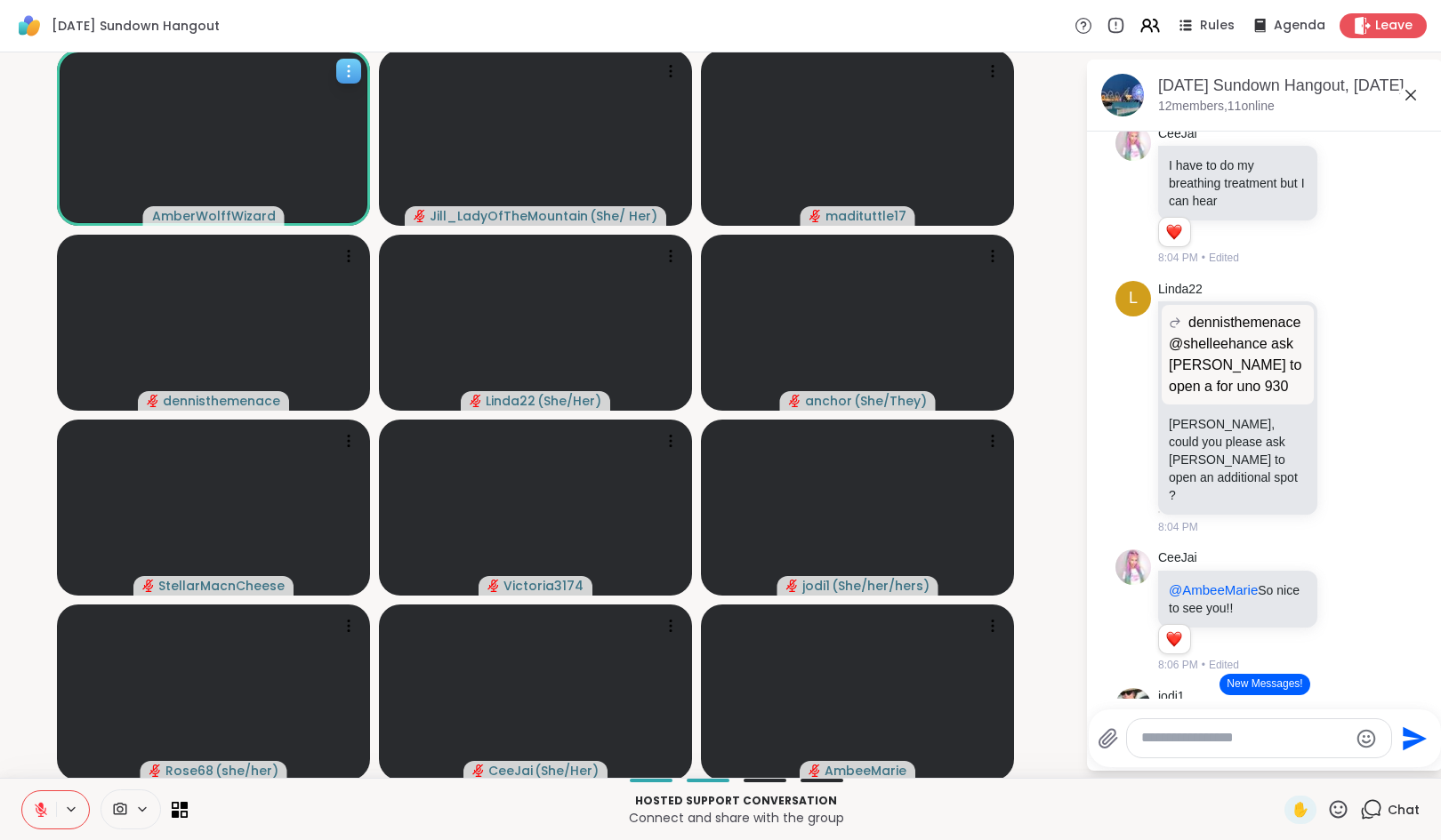
scroll to position [1645, 0]
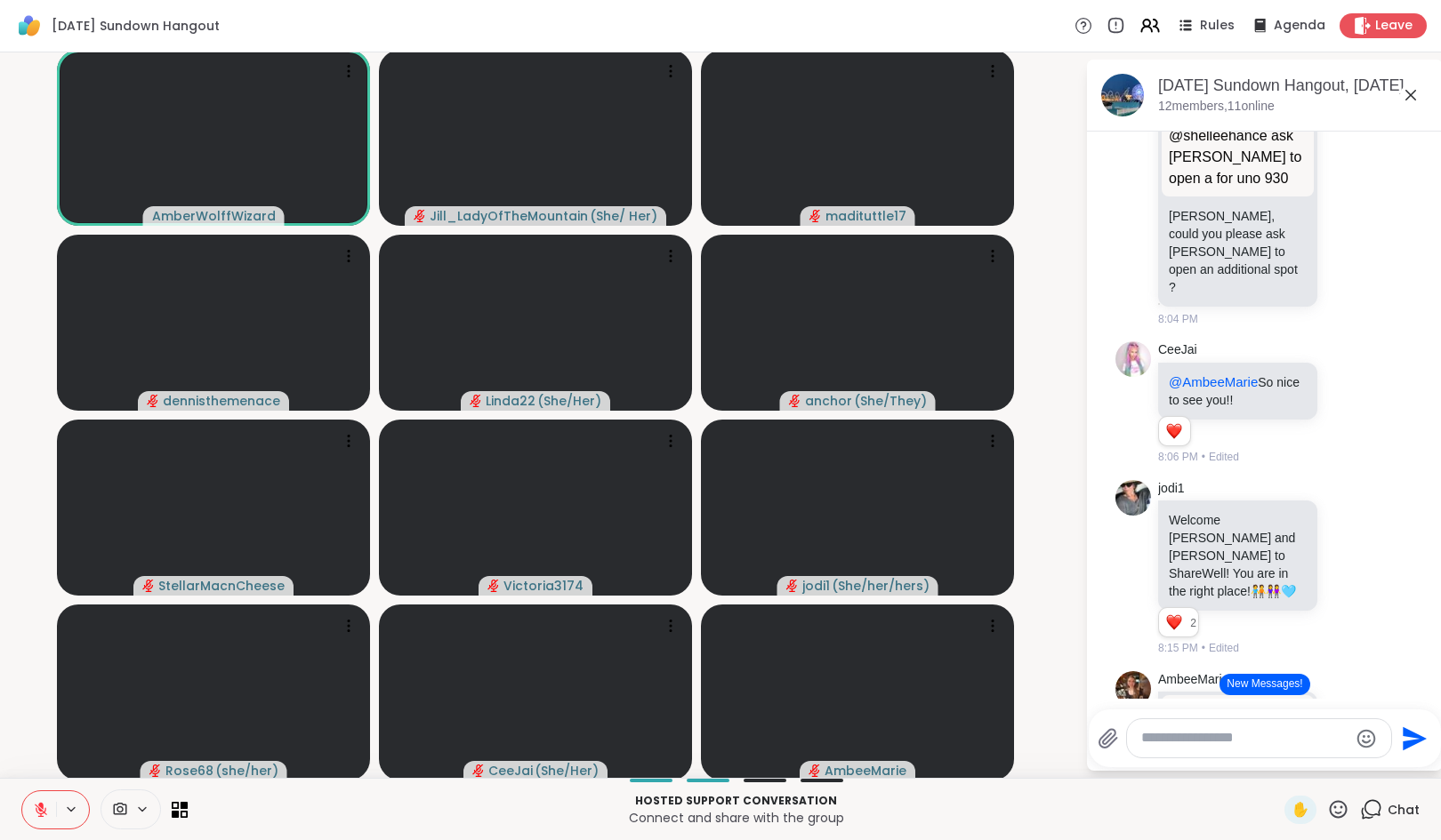
click at [42, 797] on button at bounding box center [39, 810] width 34 height 37
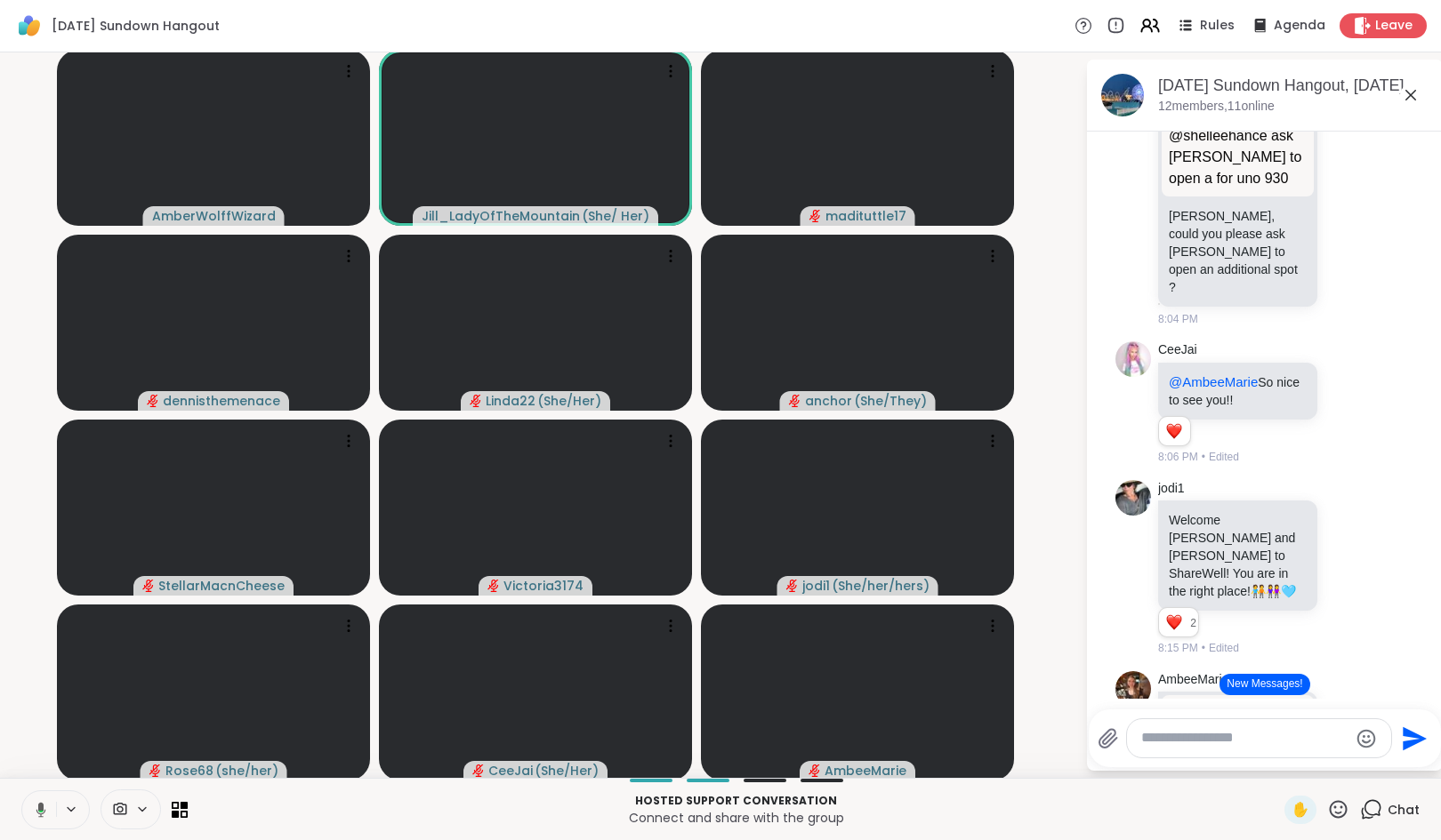
click at [1256, 688] on button "New Messages!" at bounding box center [1264, 684] width 90 height 21
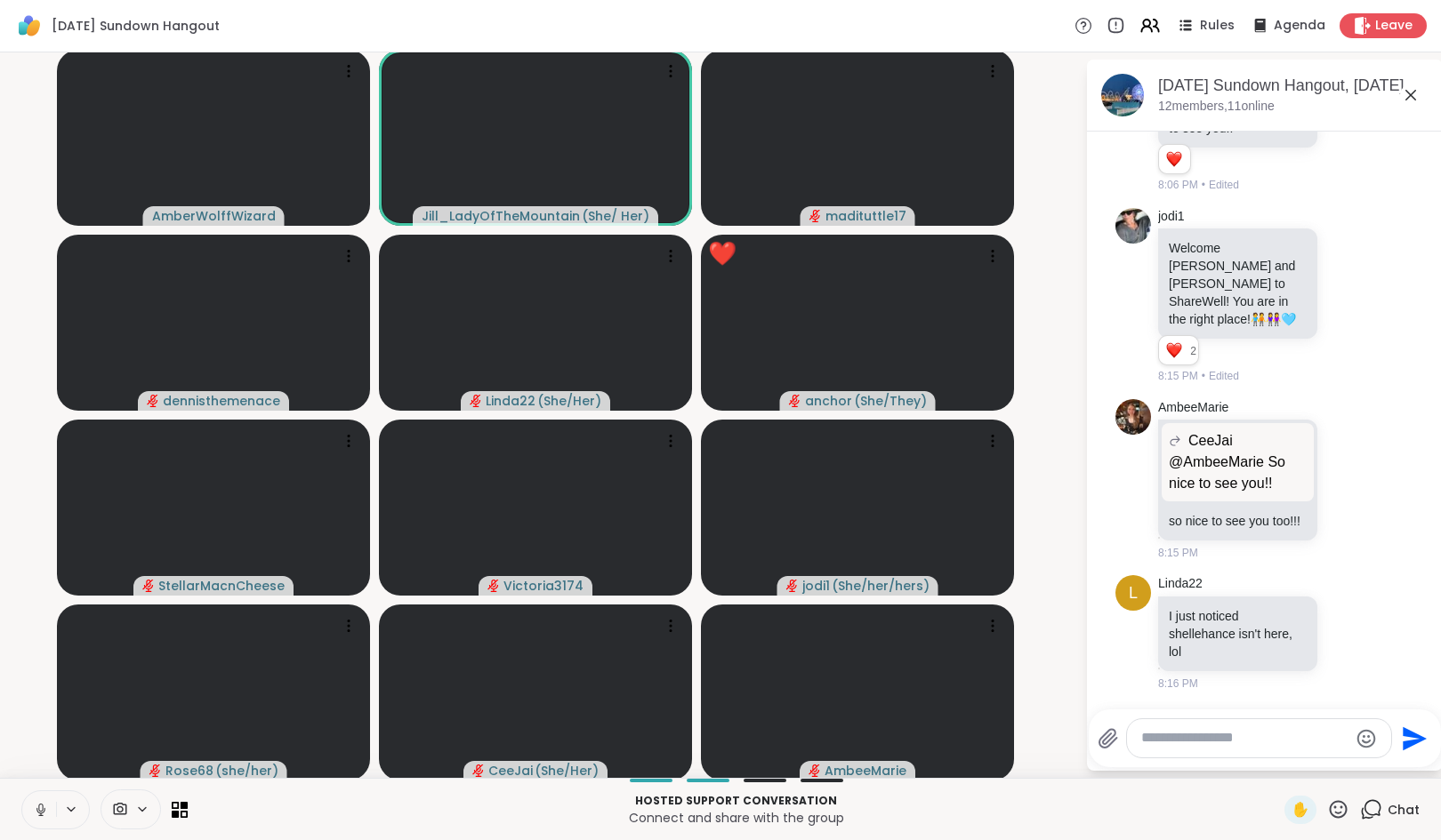
click at [35, 805] on icon at bounding box center [41, 810] width 16 height 16
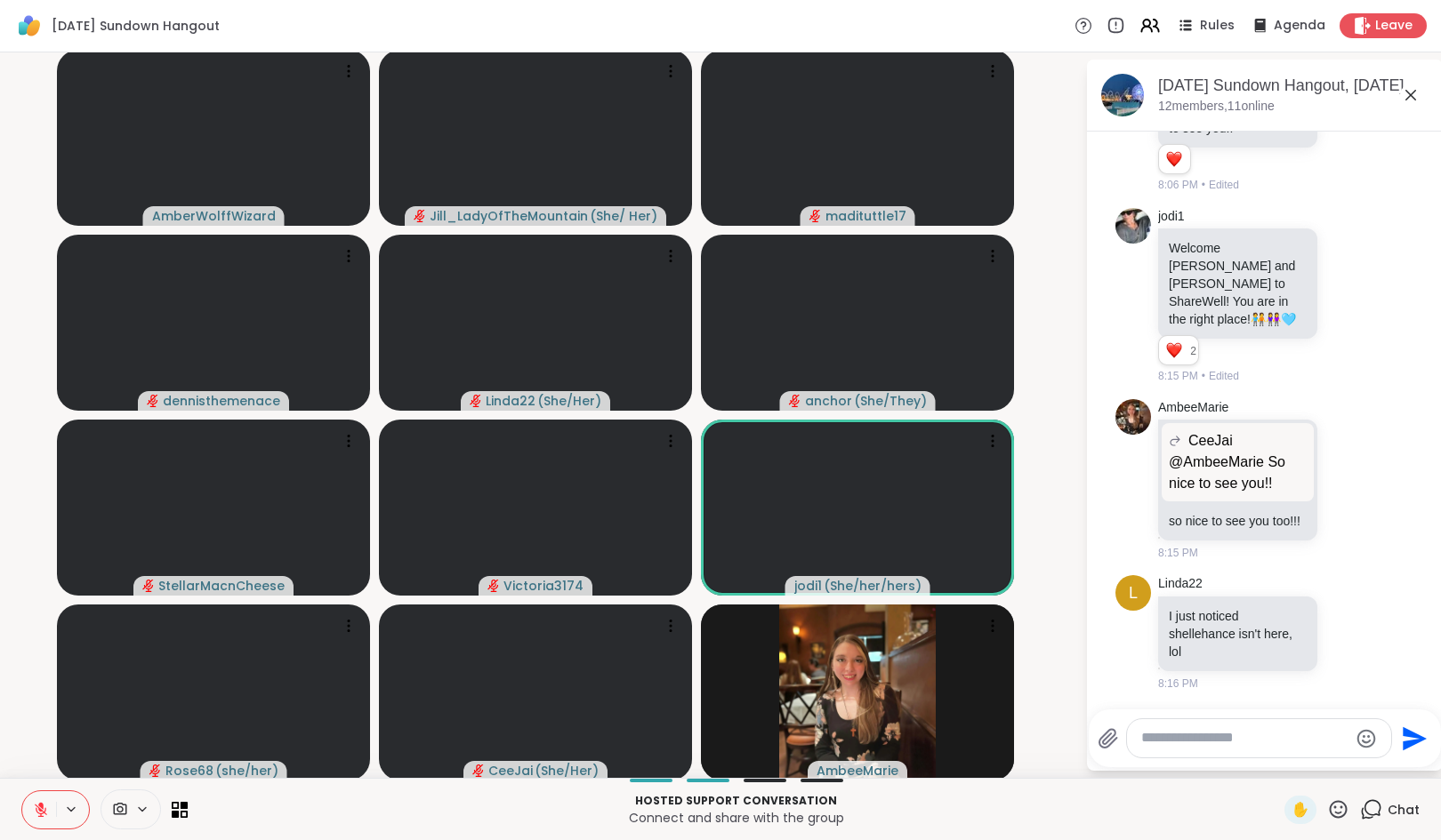
click at [41, 805] on icon at bounding box center [41, 806] width 6 height 7
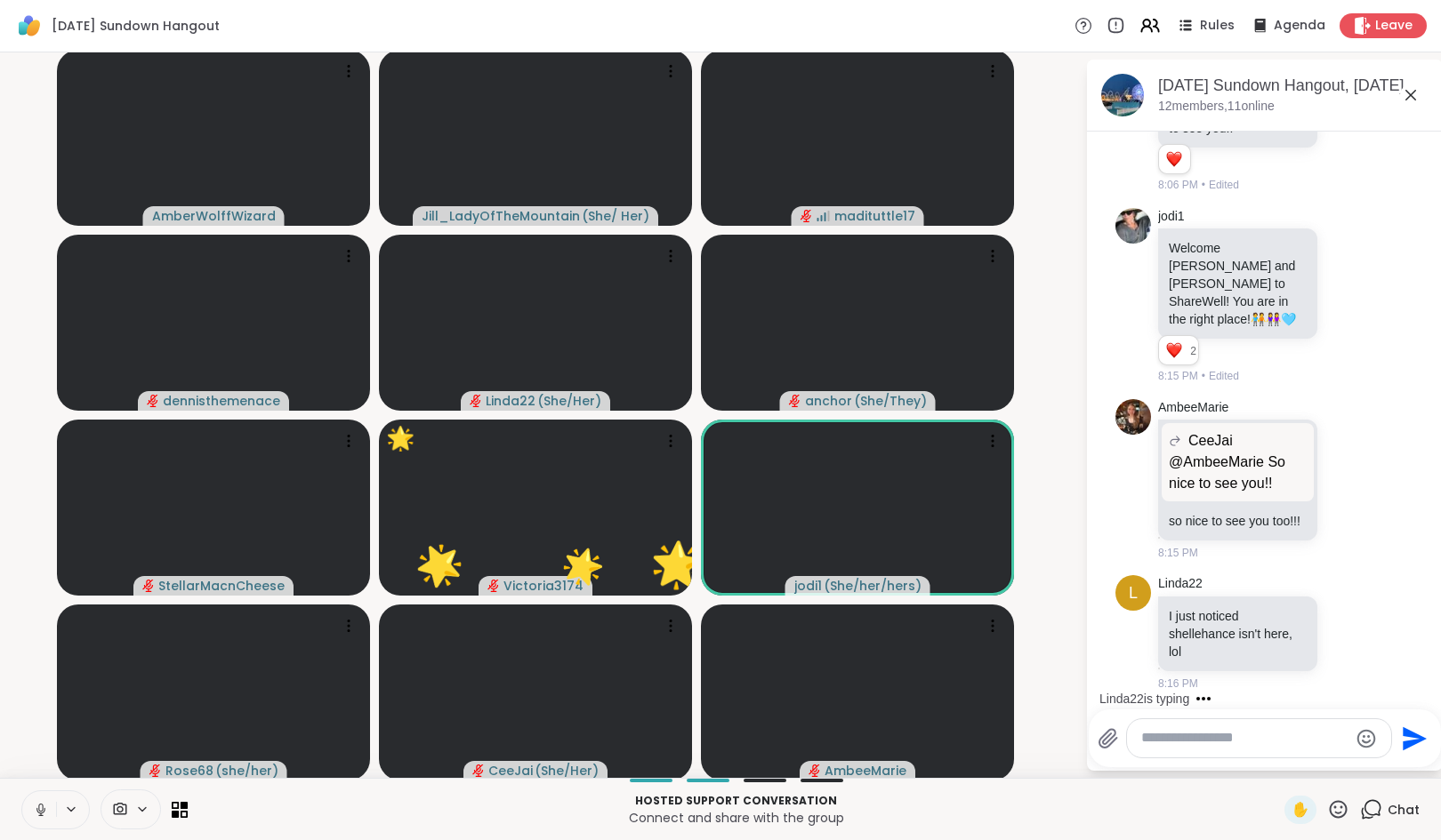
click at [1328, 804] on icon at bounding box center [1338, 810] width 22 height 22
click at [1277, 761] on span "❤️" at bounding box center [1286, 762] width 18 height 21
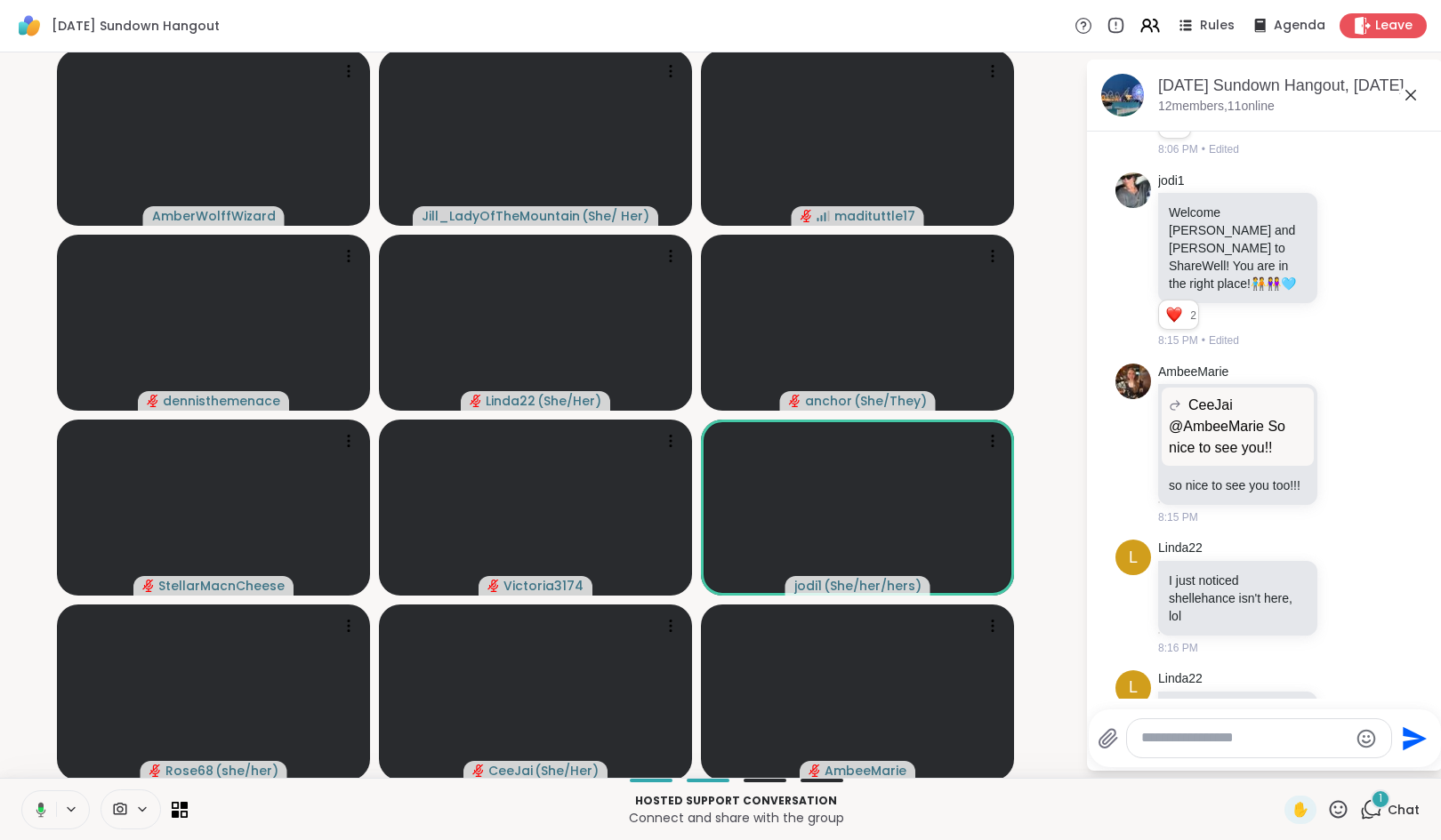
scroll to position [2065, 0]
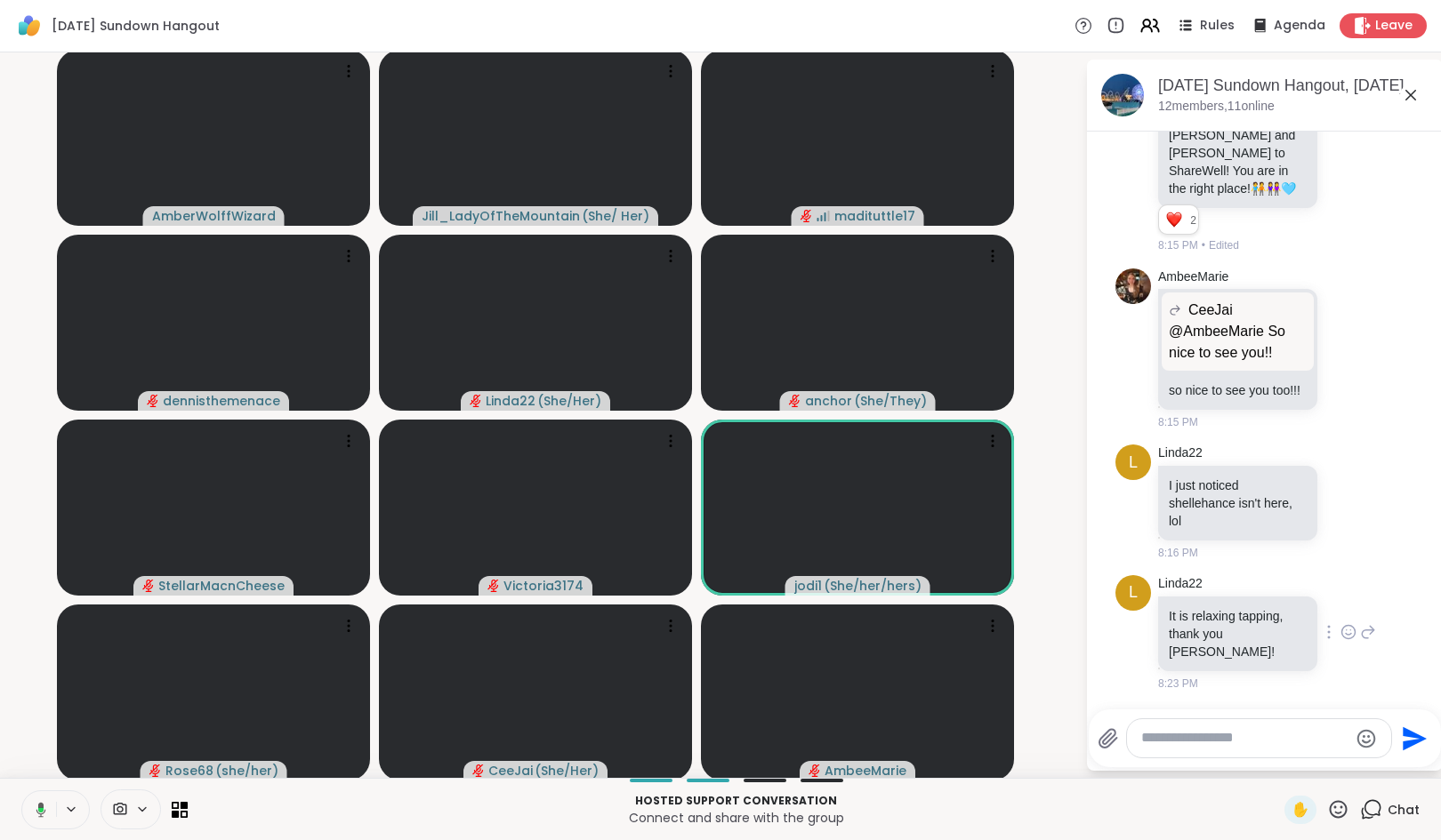
click at [1340, 638] on icon at bounding box center [1348, 632] width 16 height 18
click at [1340, 611] on div "Select Reaction: Heart" at bounding box center [1348, 603] width 16 height 16
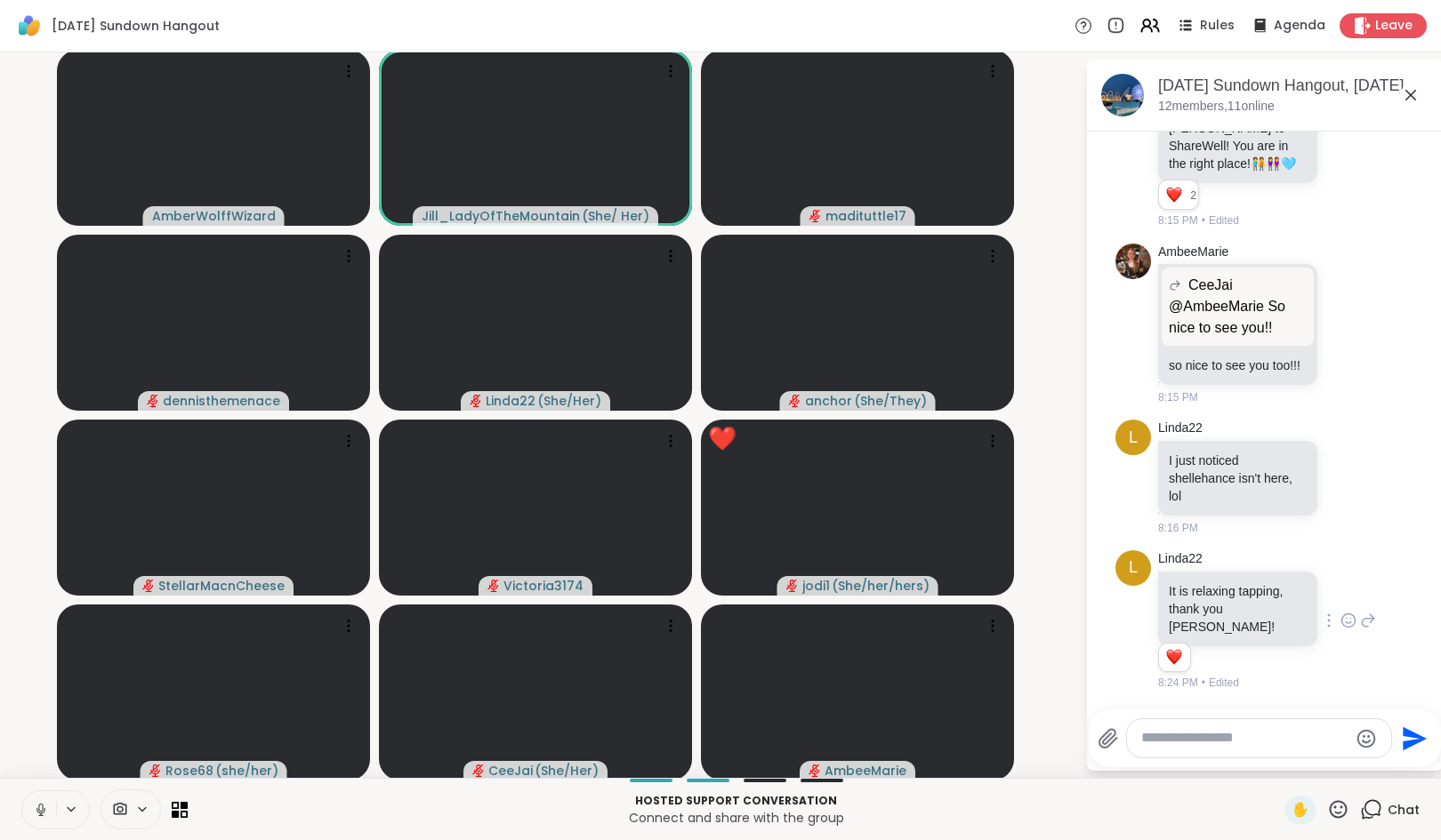
click at [37, 812] on icon at bounding box center [41, 810] width 16 height 16
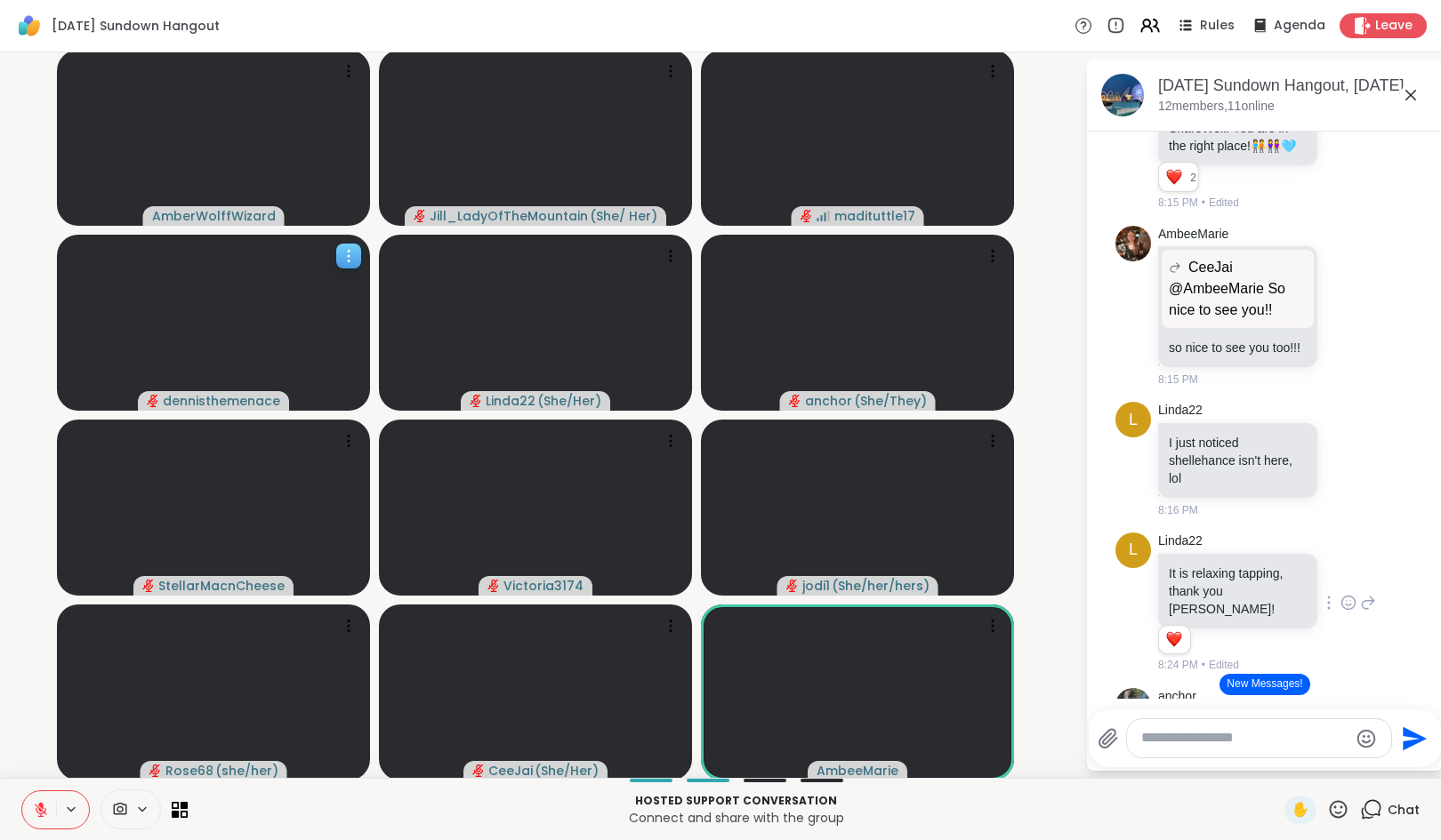
scroll to position [2358, 0]
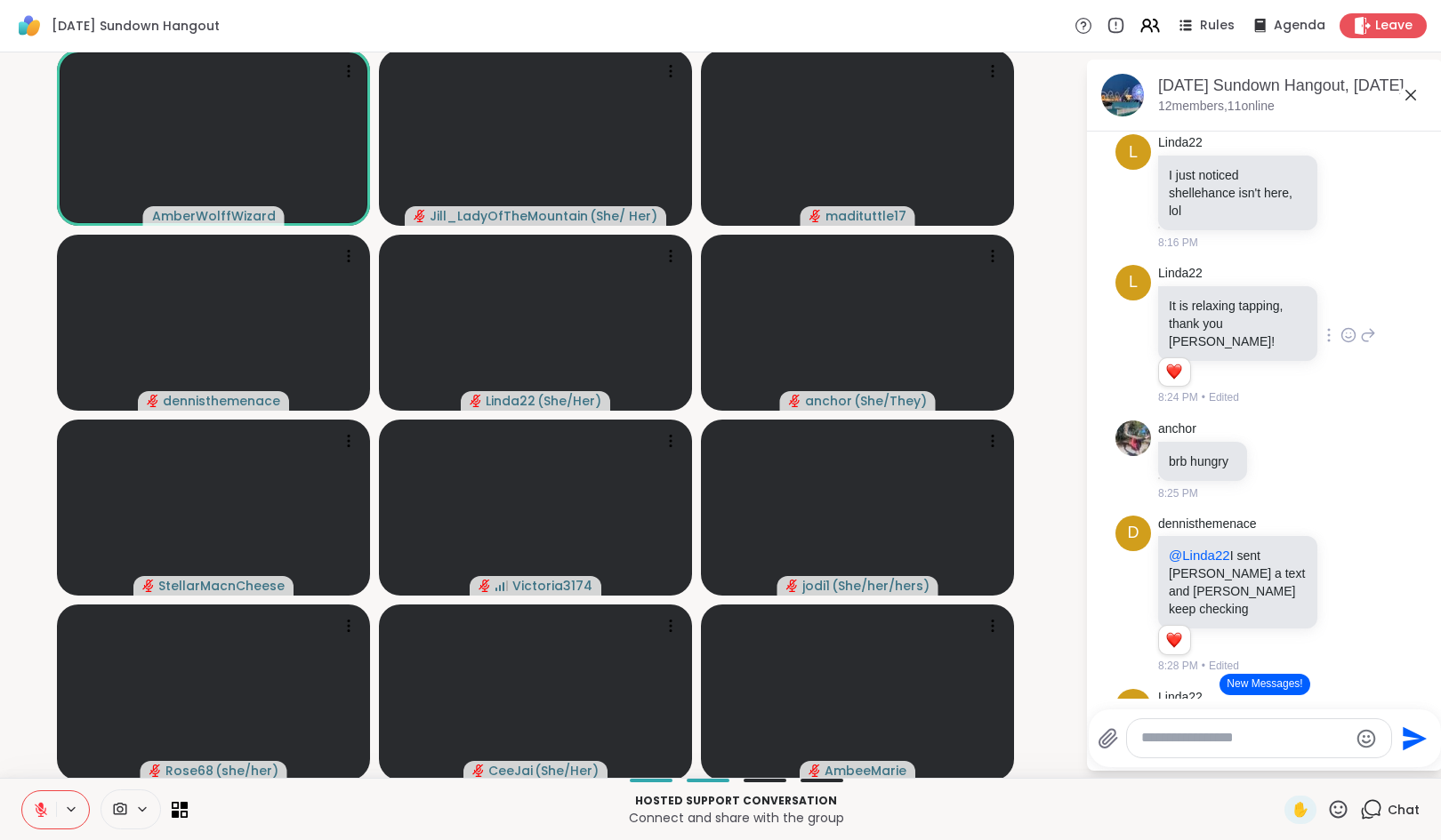
click at [42, 813] on icon at bounding box center [41, 810] width 16 height 16
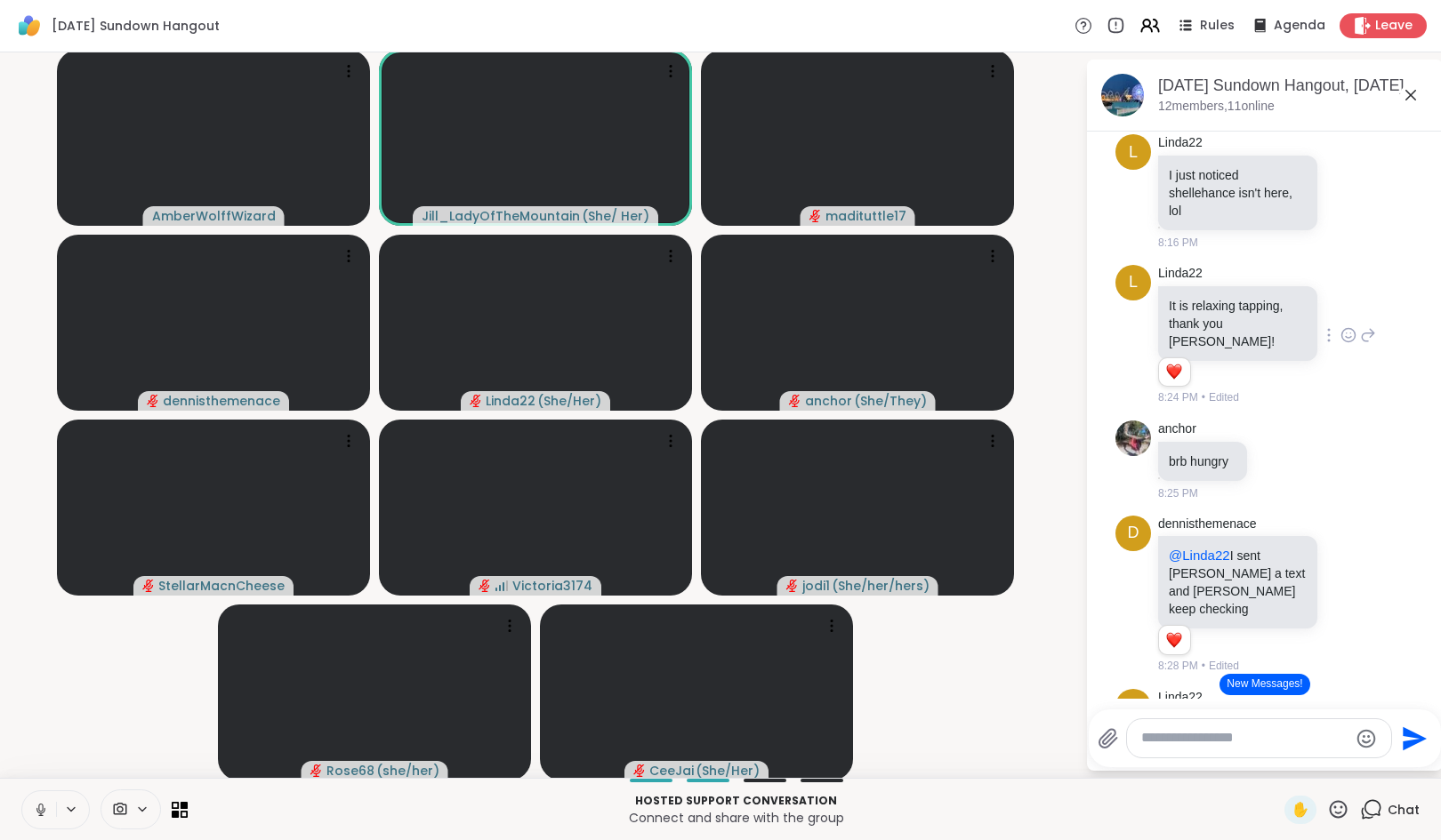
click at [33, 803] on icon at bounding box center [41, 810] width 16 height 16
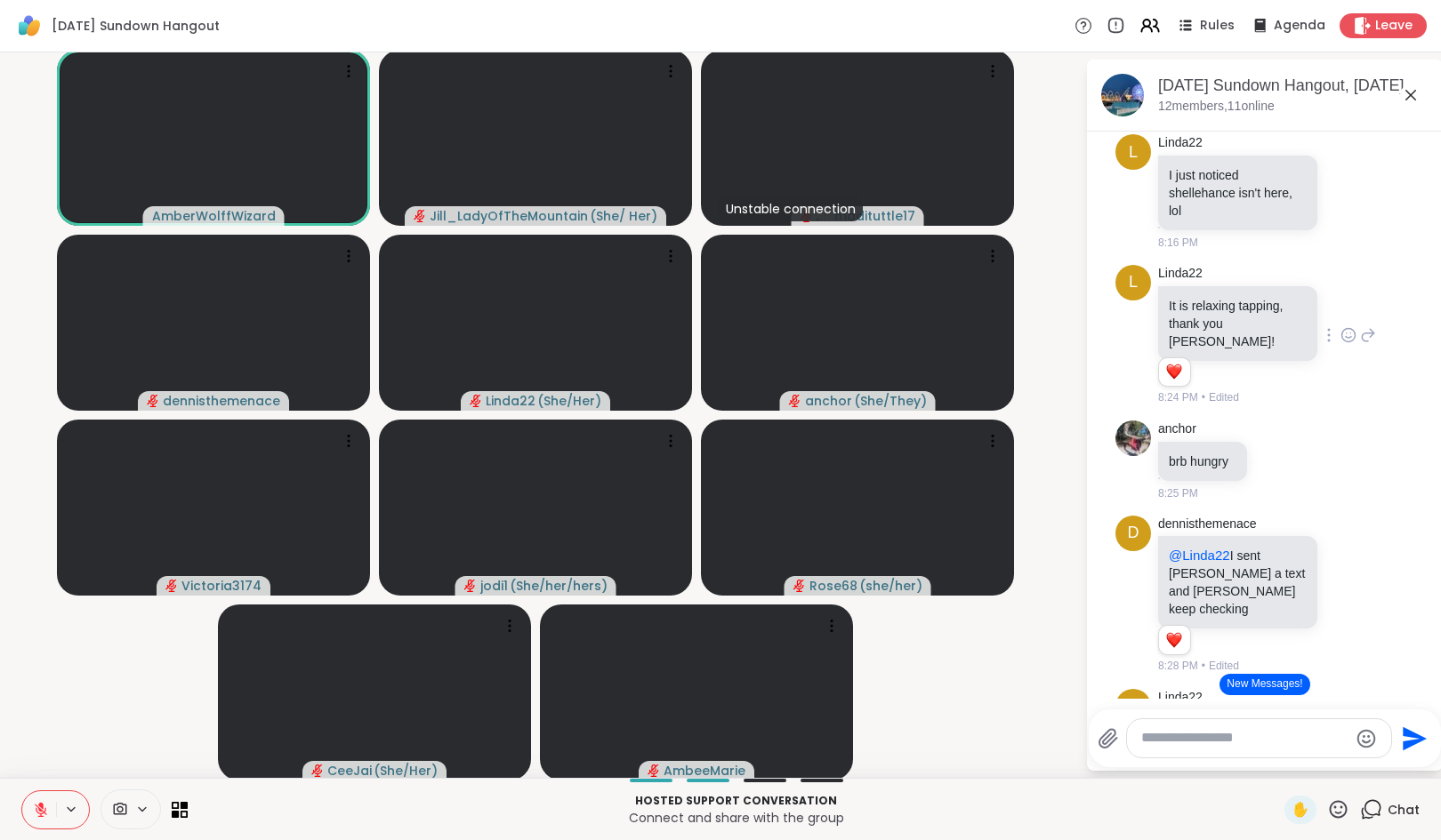
click at [40, 803] on icon at bounding box center [41, 806] width 6 height 7
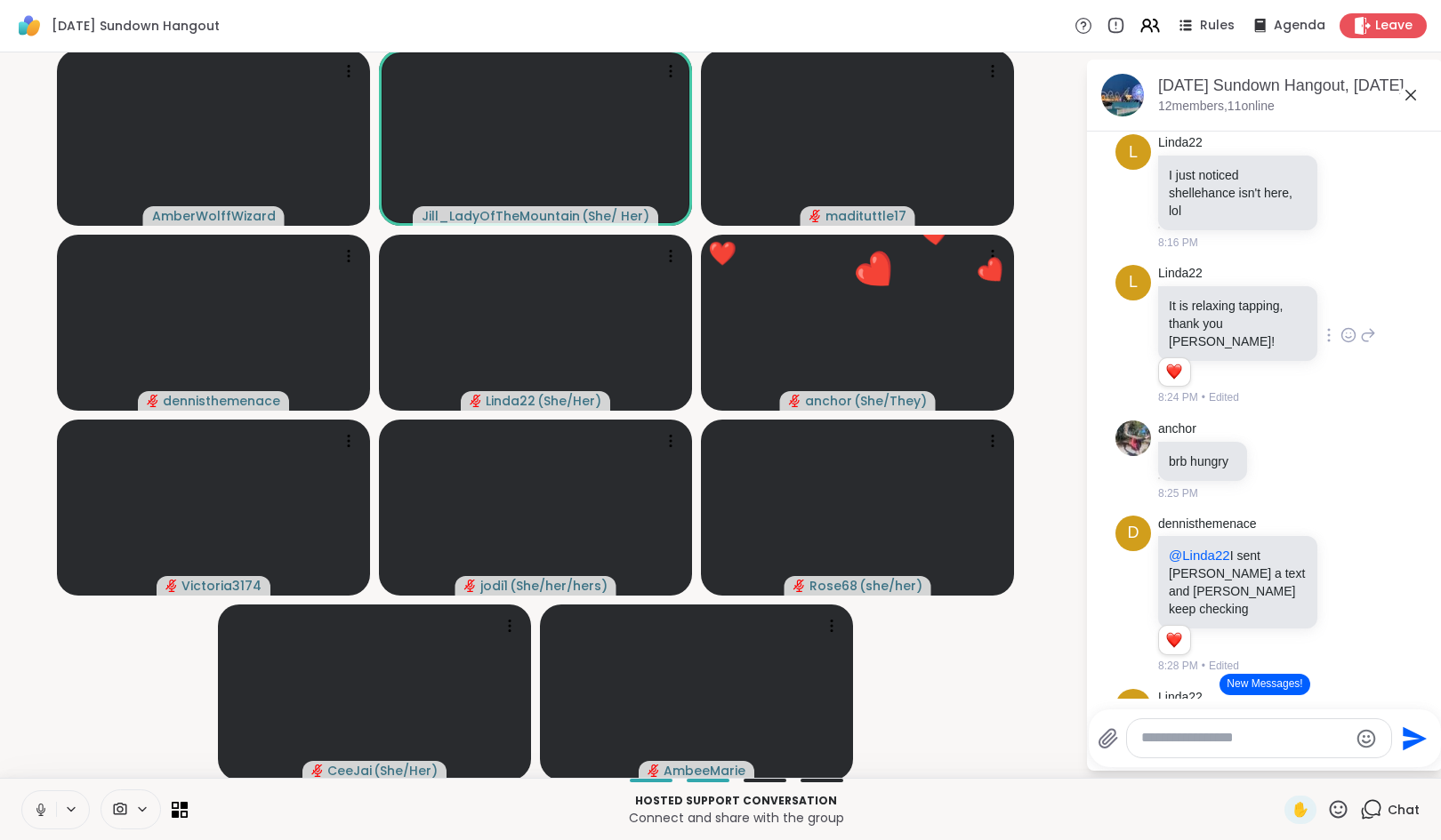
click at [1251, 683] on button "New Messages!" at bounding box center [1264, 684] width 90 height 21
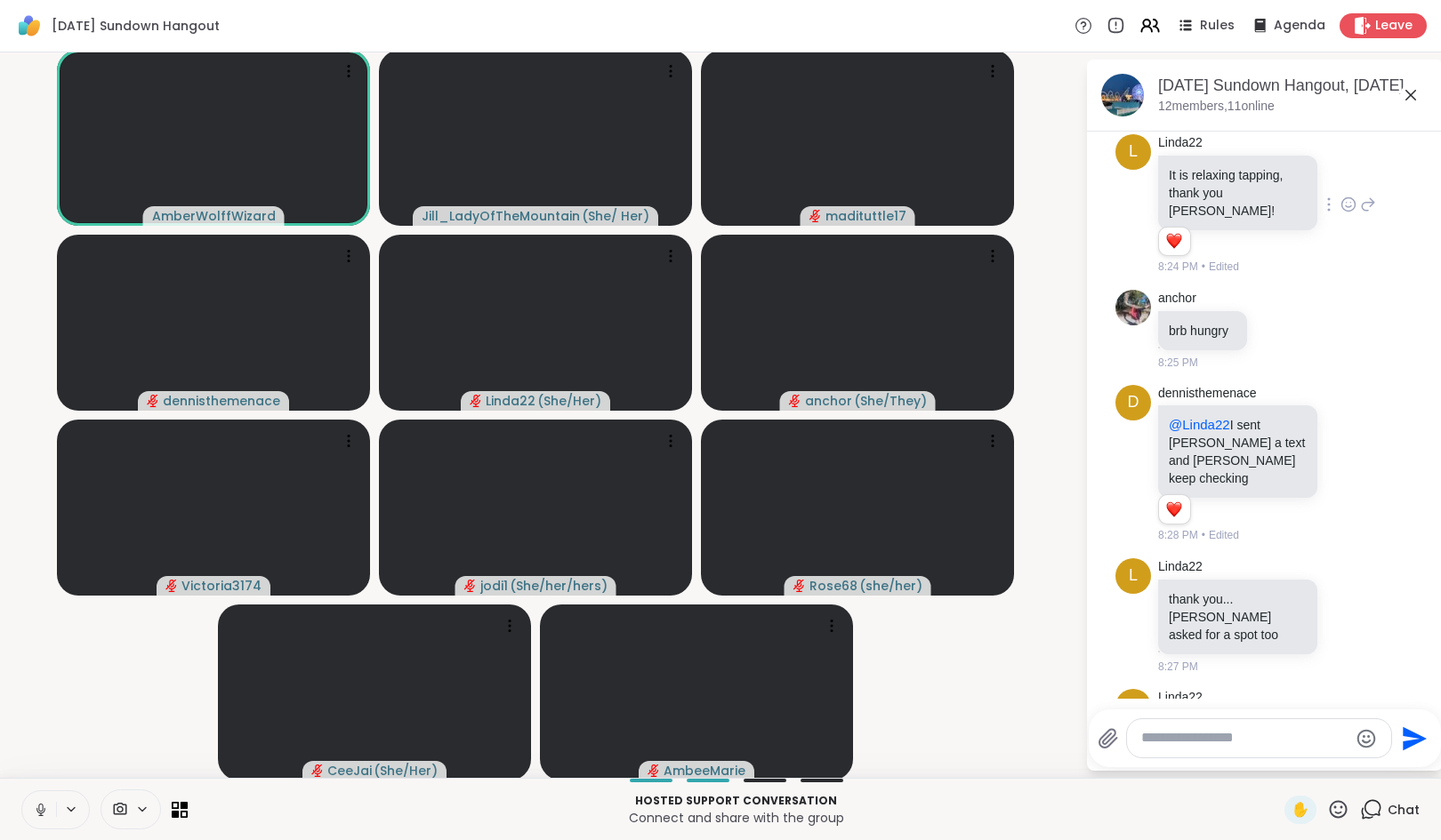
scroll to position [2790, 0]
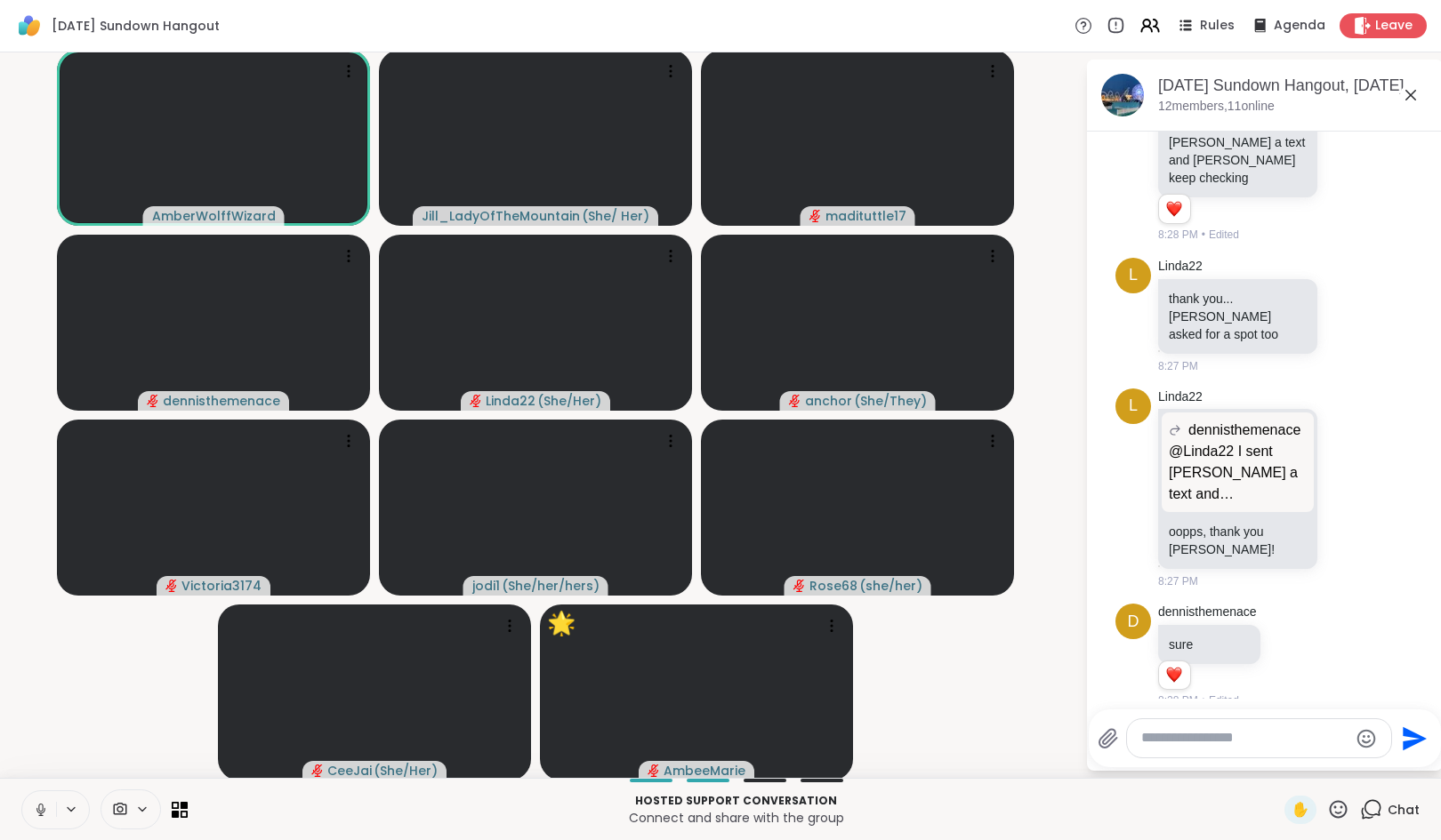
click at [1331, 810] on icon at bounding box center [1338, 810] width 22 height 22
click at [1355, 764] on span "🌟" at bounding box center [1363, 762] width 18 height 21
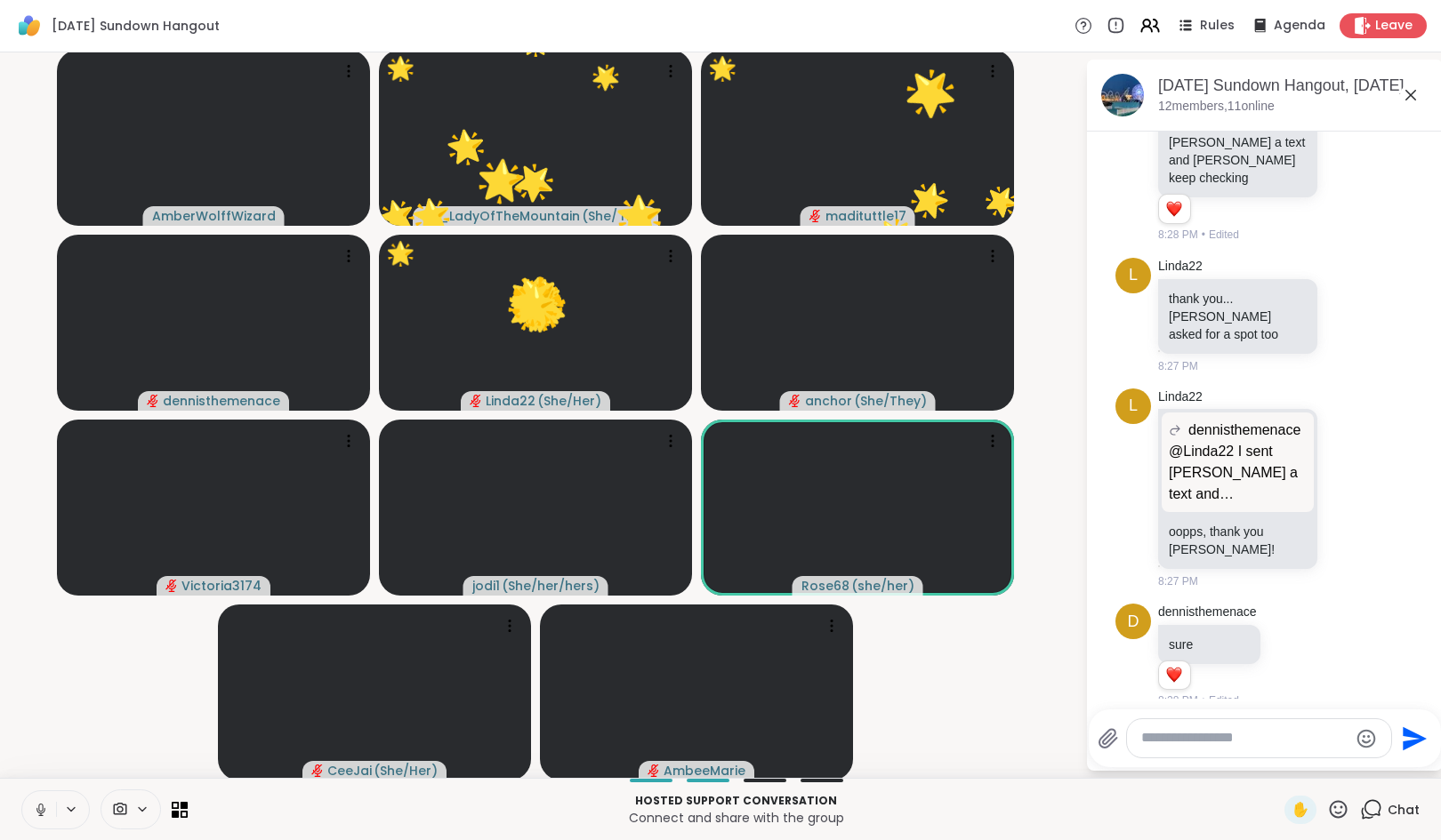
click at [35, 805] on icon at bounding box center [41, 810] width 16 height 16
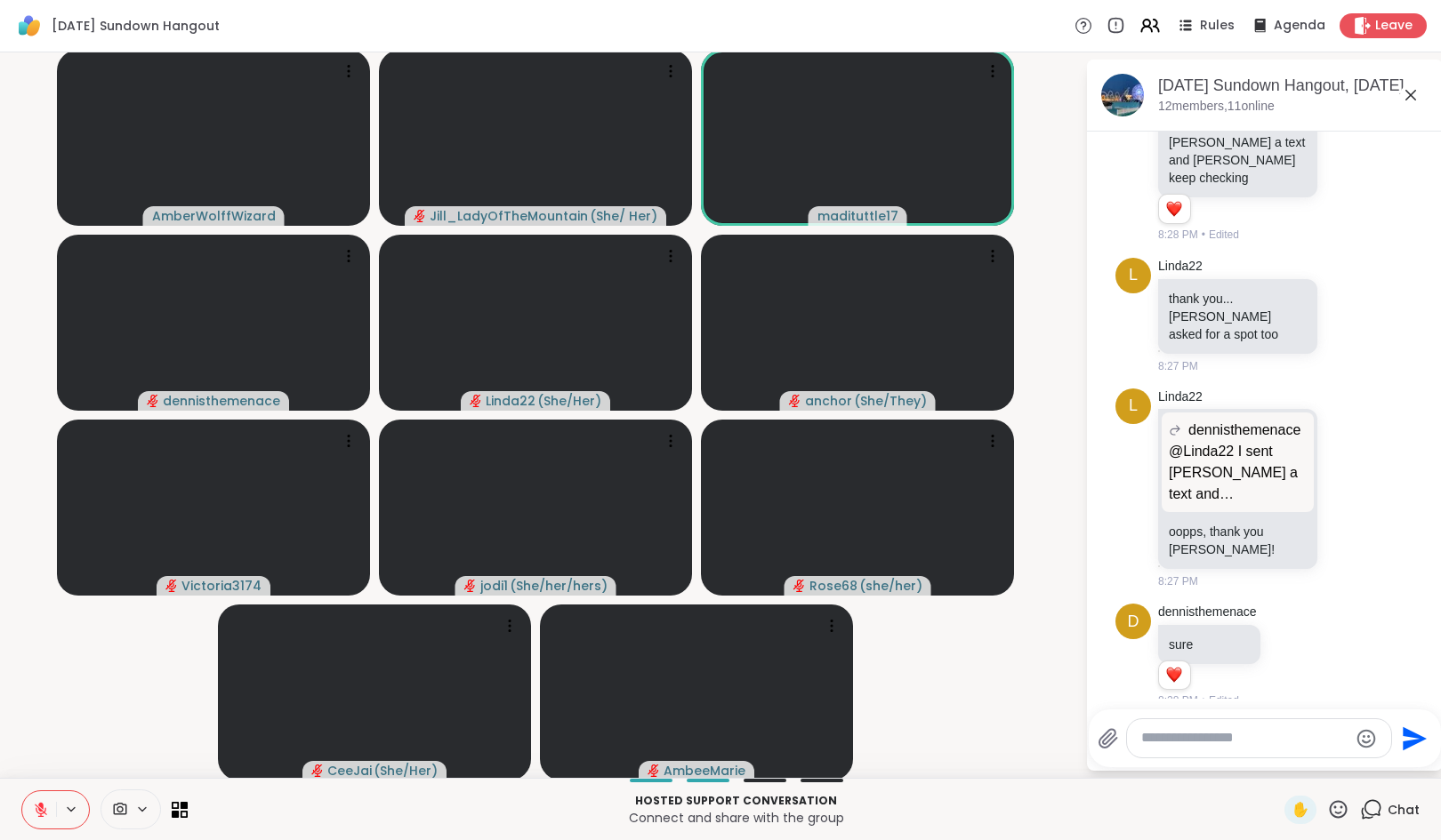
scroll to position [2885, 0]
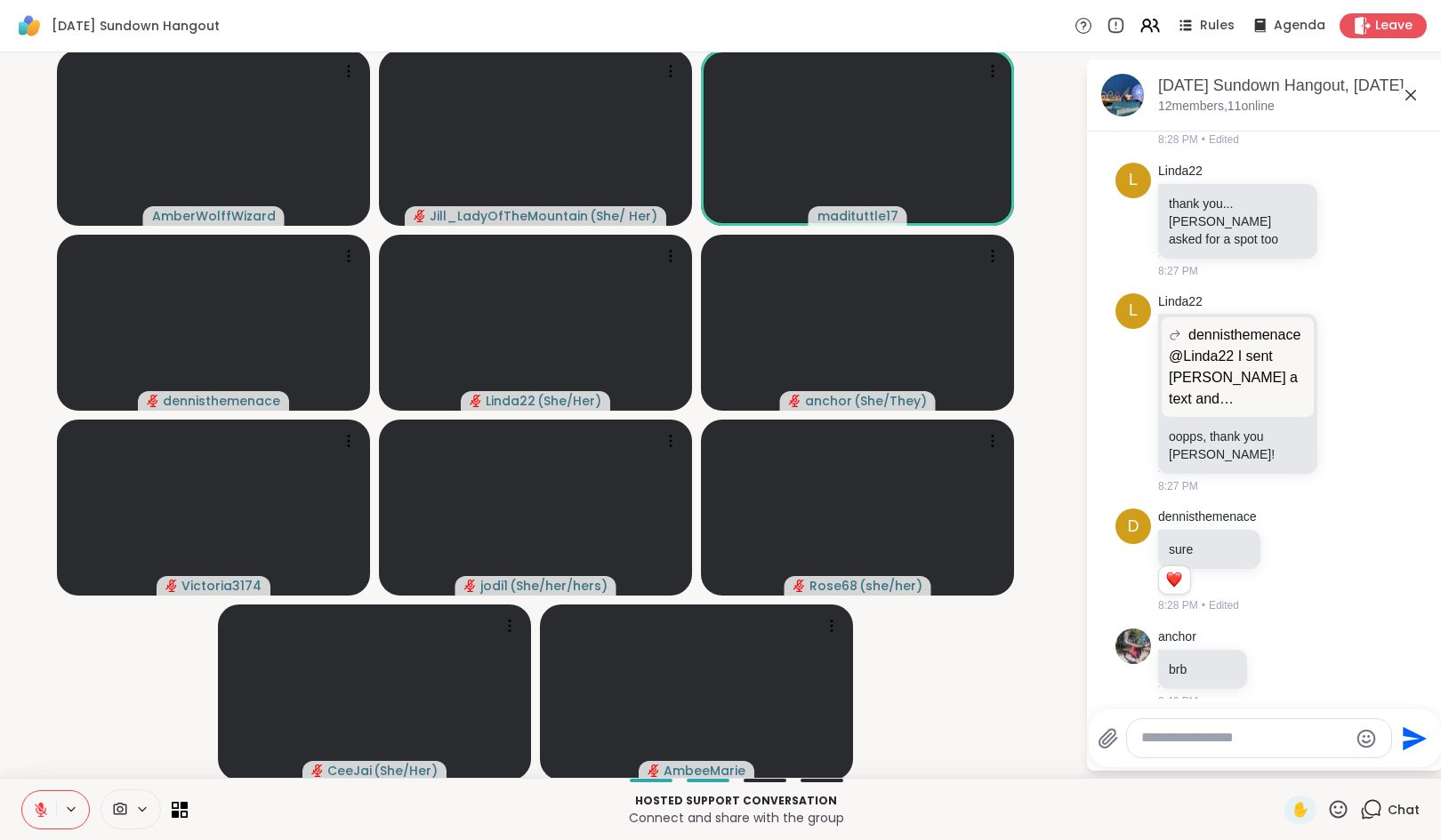
click at [41, 811] on icon at bounding box center [41, 810] width 12 height 12
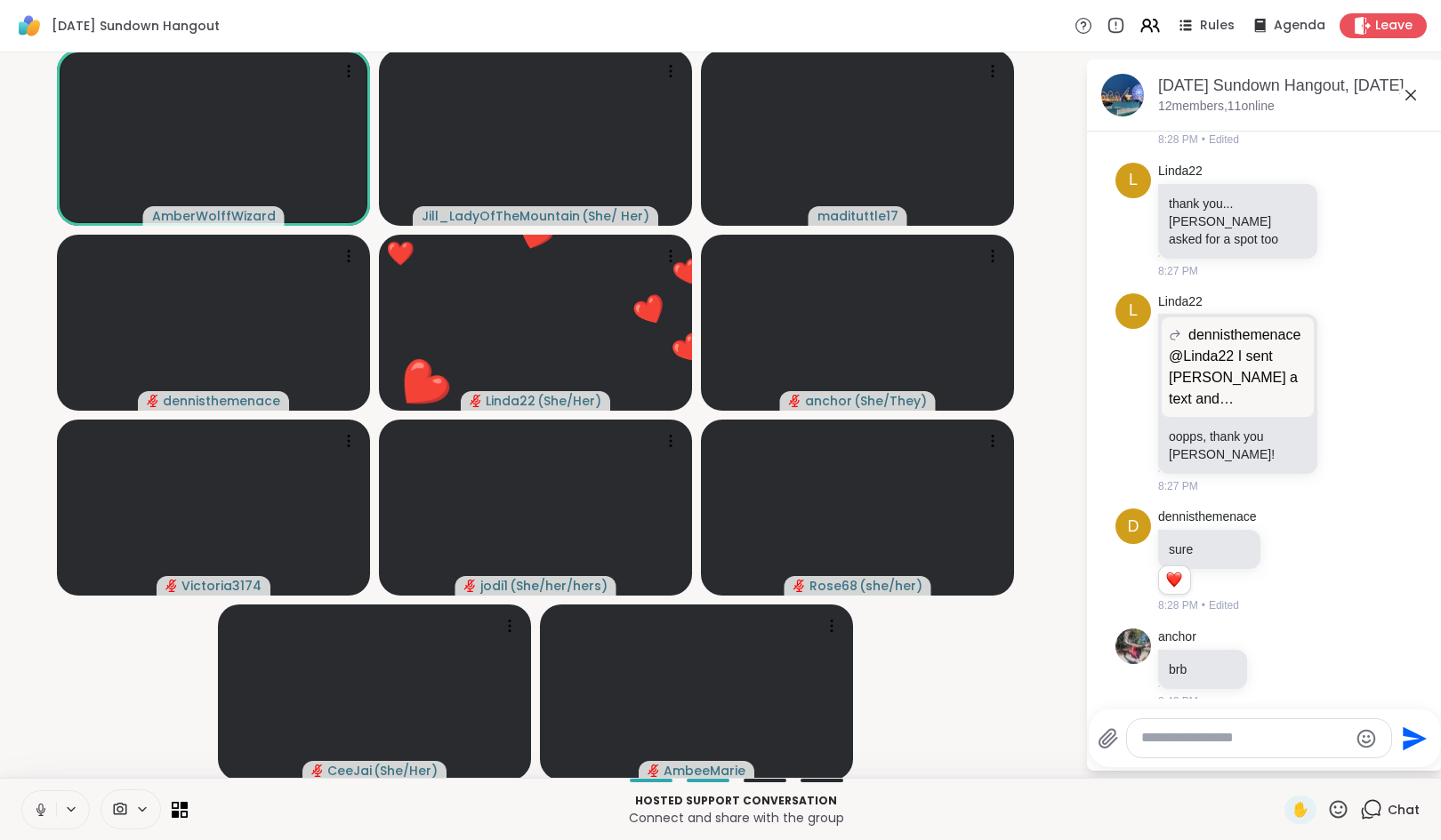
click at [43, 809] on icon at bounding box center [40, 808] width 5 height 8
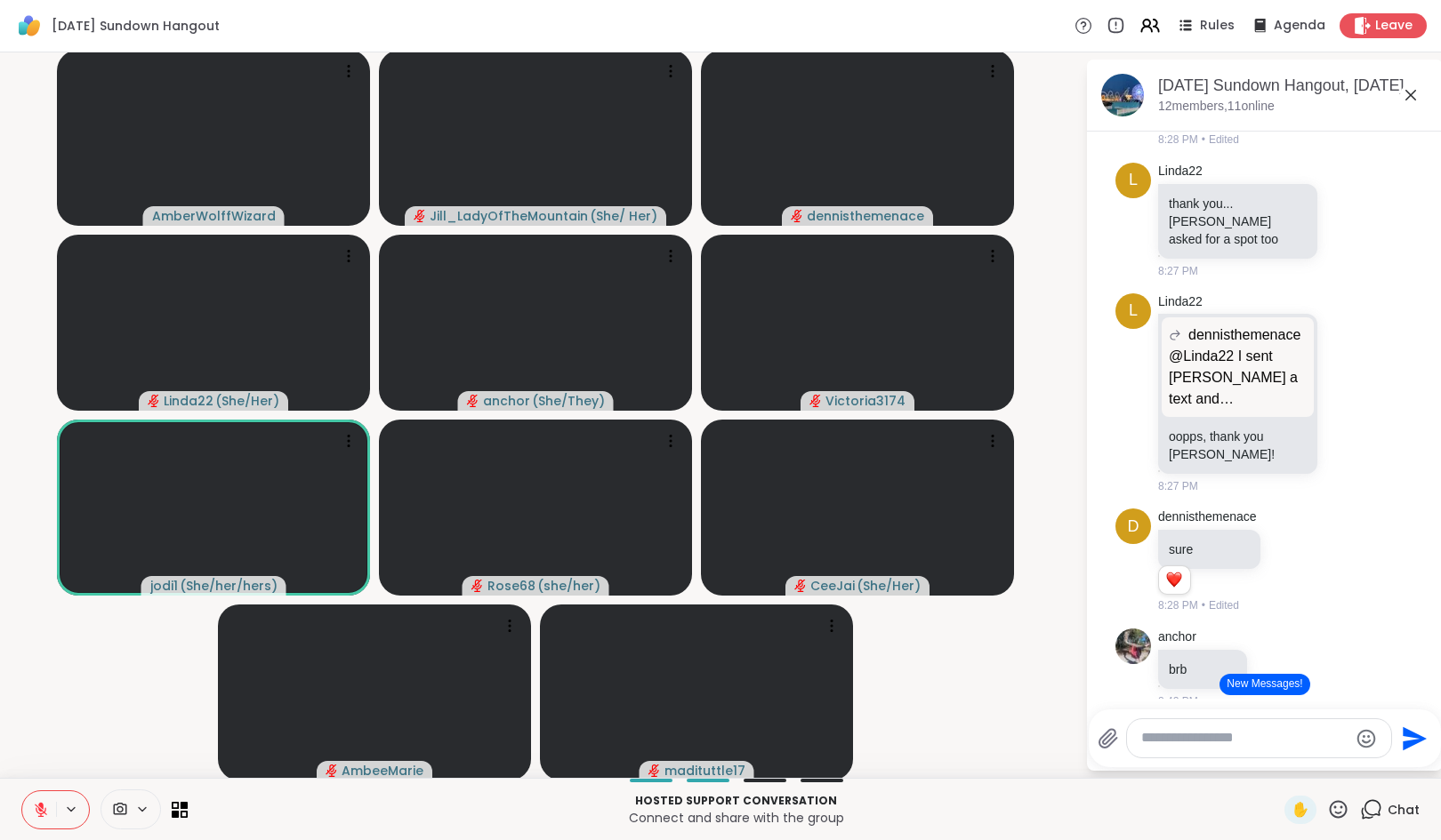
scroll to position [3065, 0]
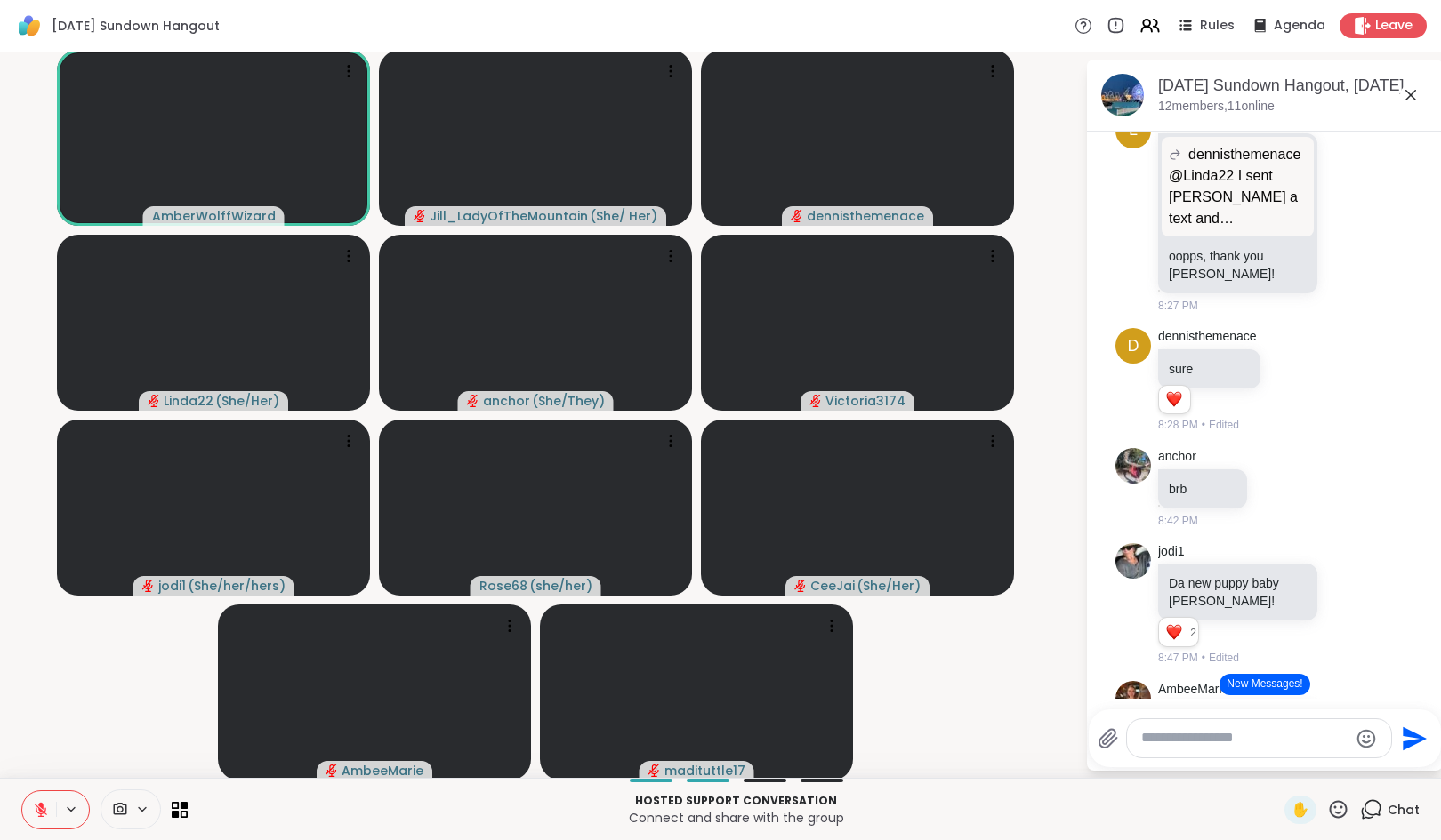
click at [1229, 685] on button "New Messages!" at bounding box center [1264, 684] width 90 height 21
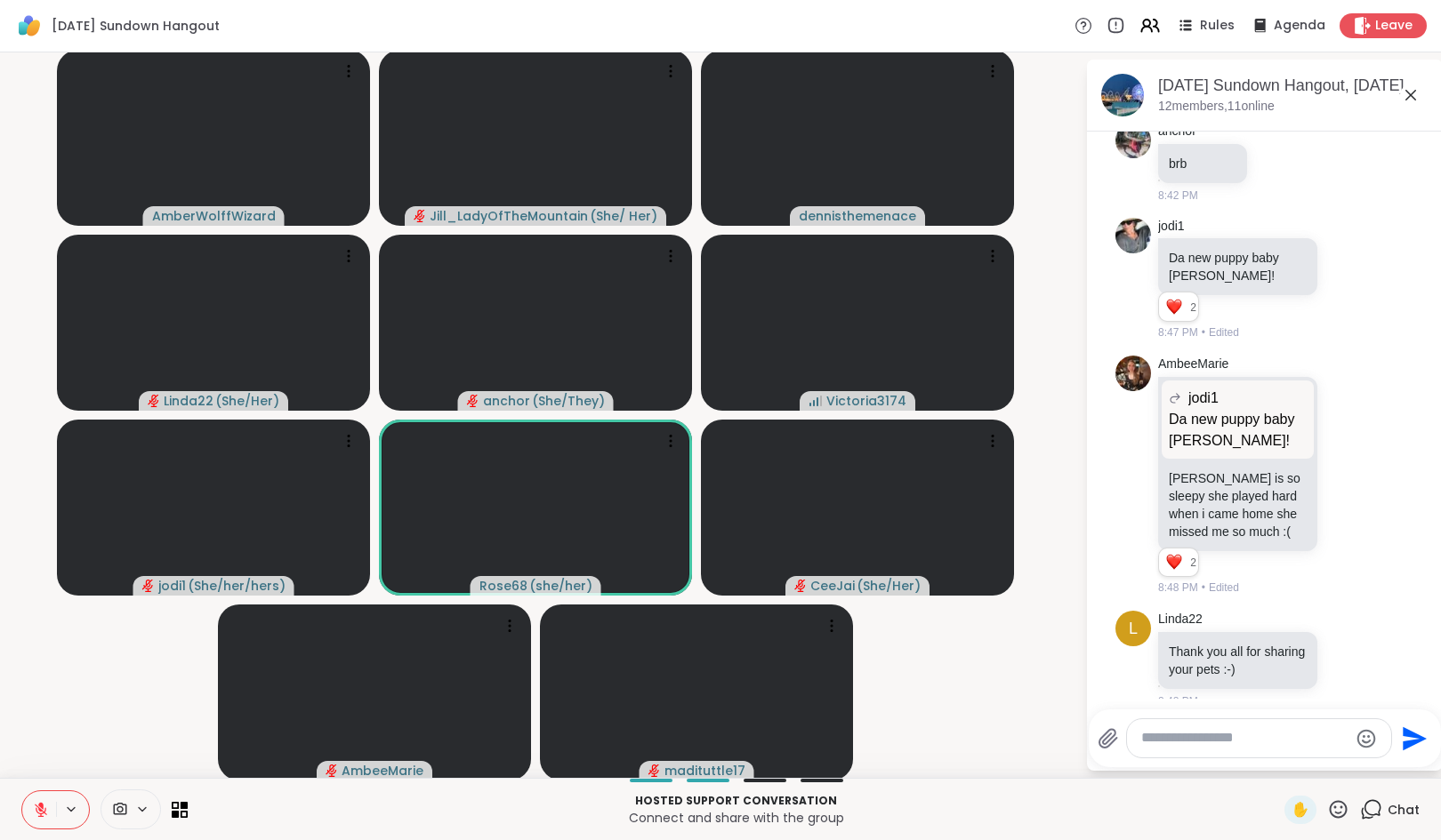
scroll to position [3770, 0]
